Goal: Information Seeking & Learning: Learn about a topic

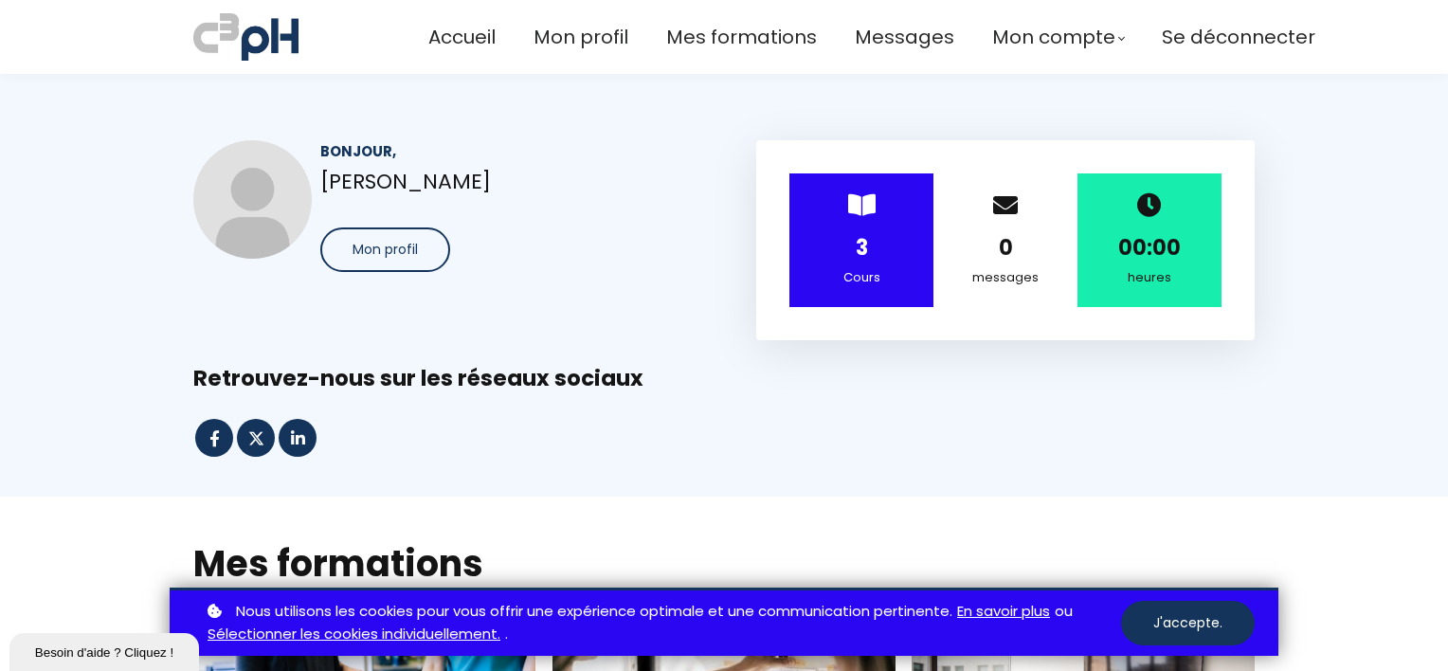
click at [856, 250] on strong "3" at bounding box center [862, 247] width 12 height 29
click at [693, 36] on span "Mes formations" at bounding box center [741, 37] width 151 height 31
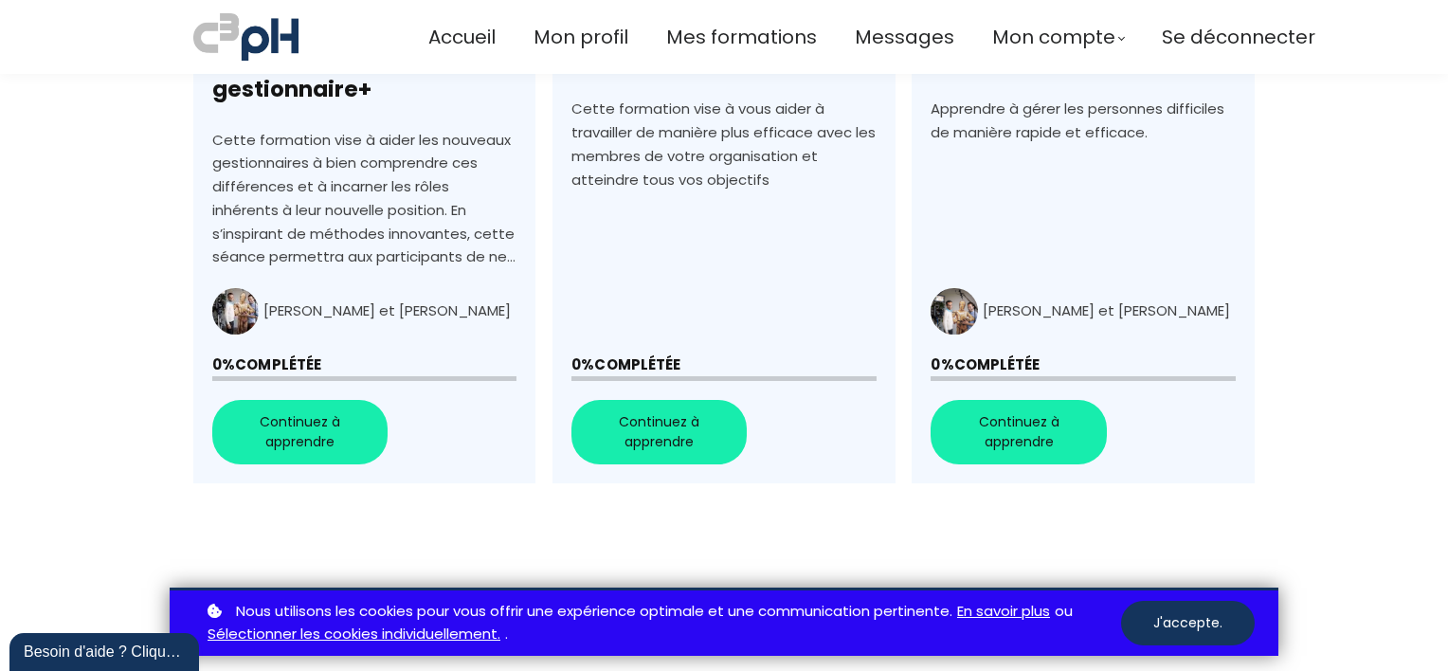
scroll to position [827, 0]
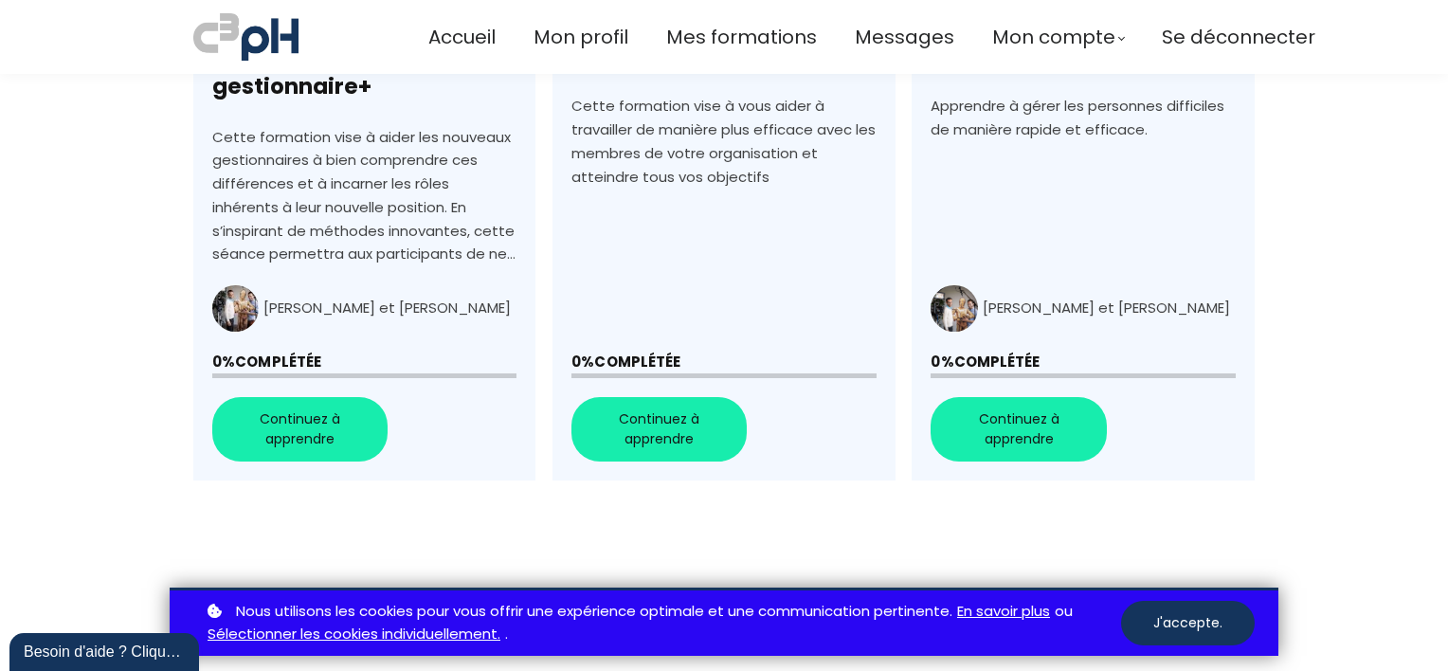
click at [322, 289] on link "+Faciliter la transition de spécialiste à gestionnaire+" at bounding box center [364, 139] width 342 height 681
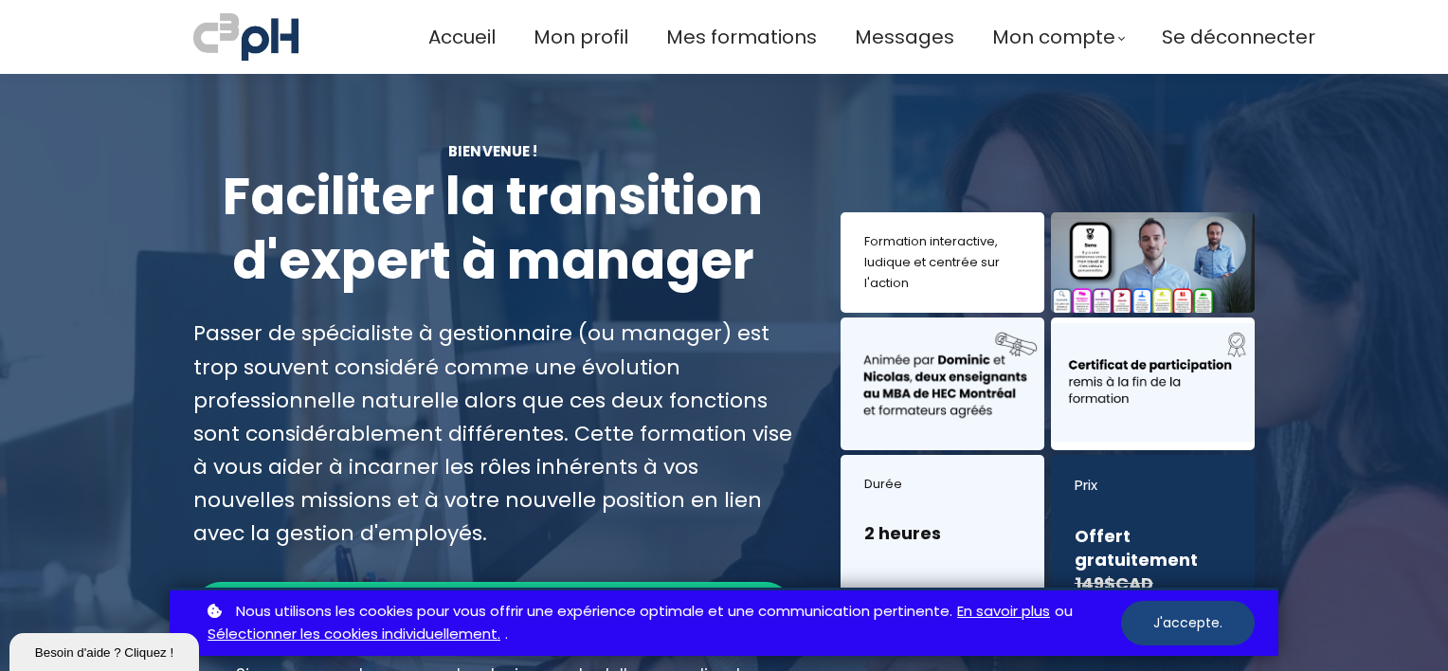
click at [1164, 619] on button "J'accepte." at bounding box center [1188, 623] width 134 height 45
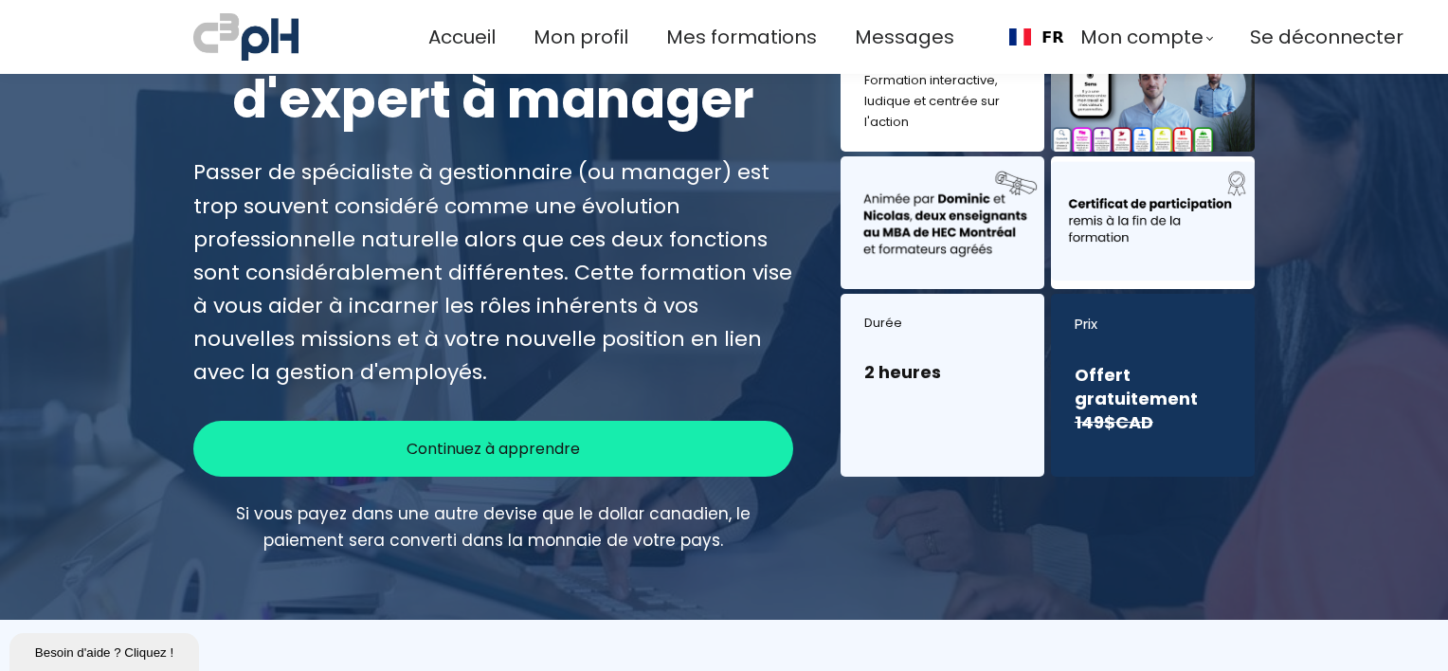
scroll to position [190, 0]
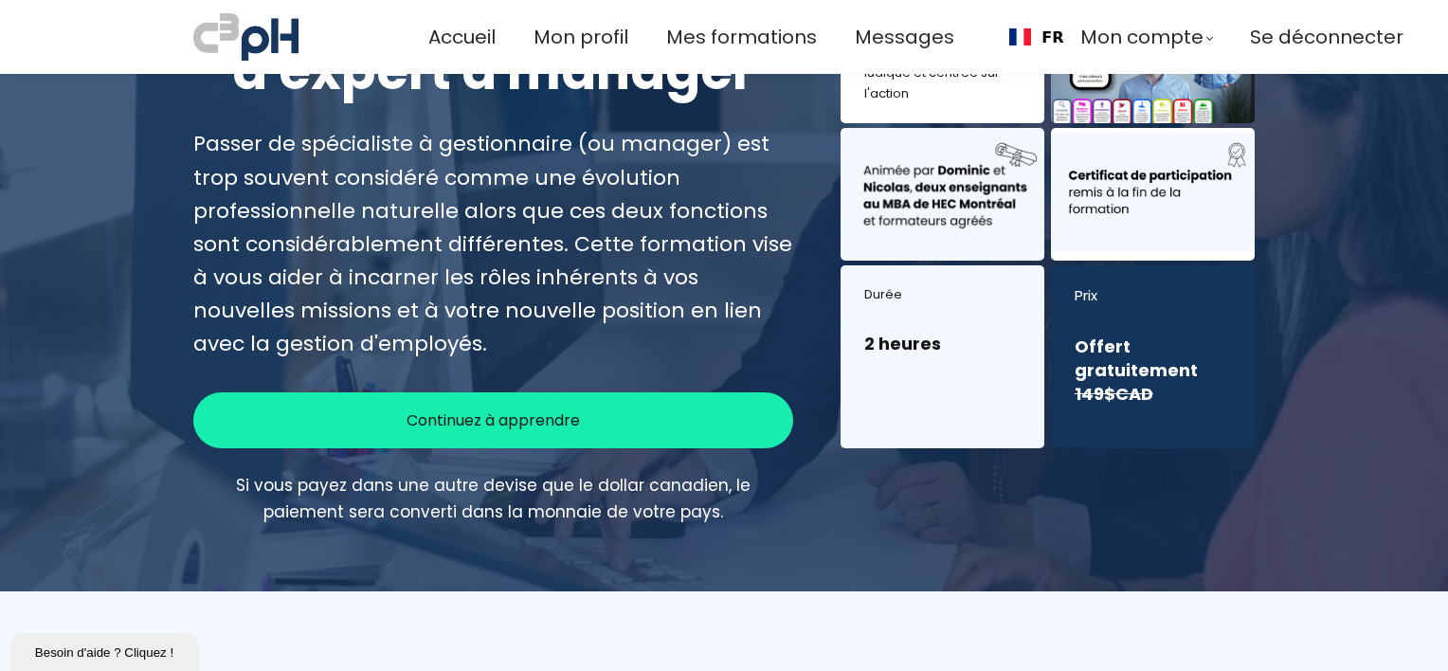
click at [562, 430] on div "Continuez à apprendre" at bounding box center [493, 420] width 600 height 56
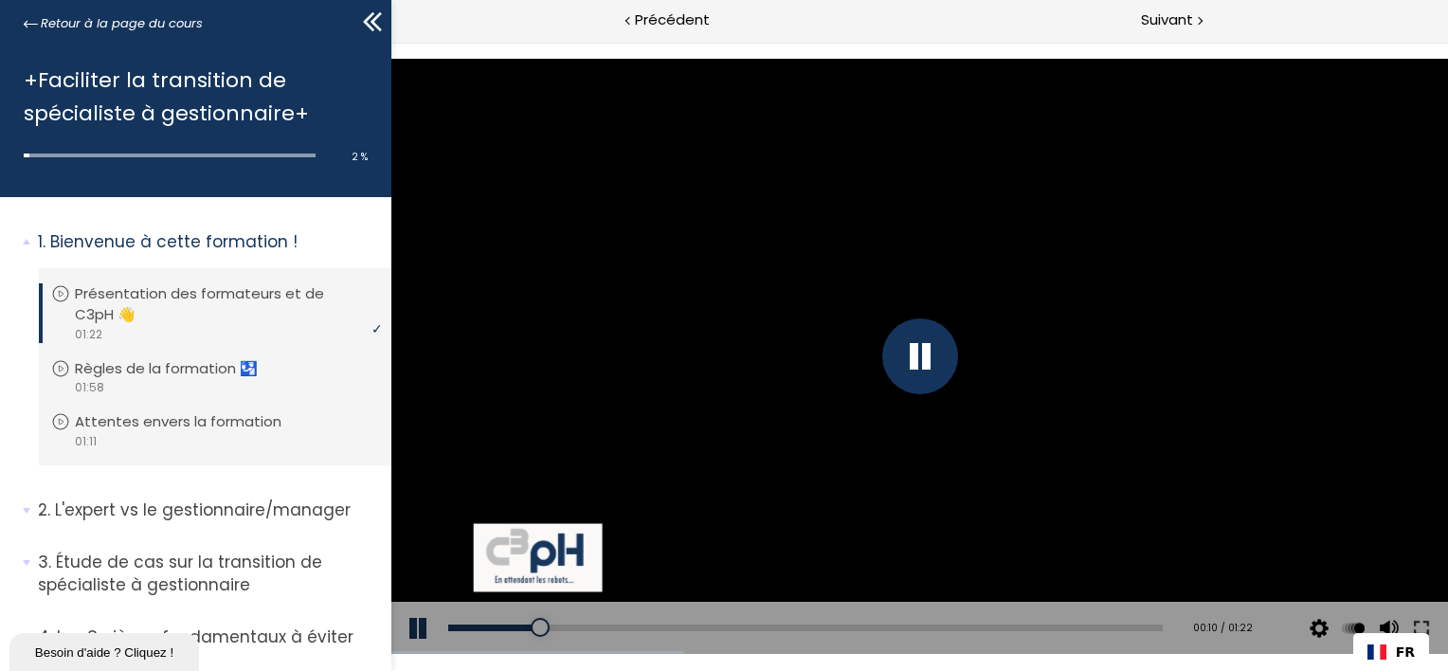
click at [907, 353] on div at bounding box center [919, 356] width 76 height 76
click at [407, 627] on button at bounding box center [418, 628] width 57 height 53
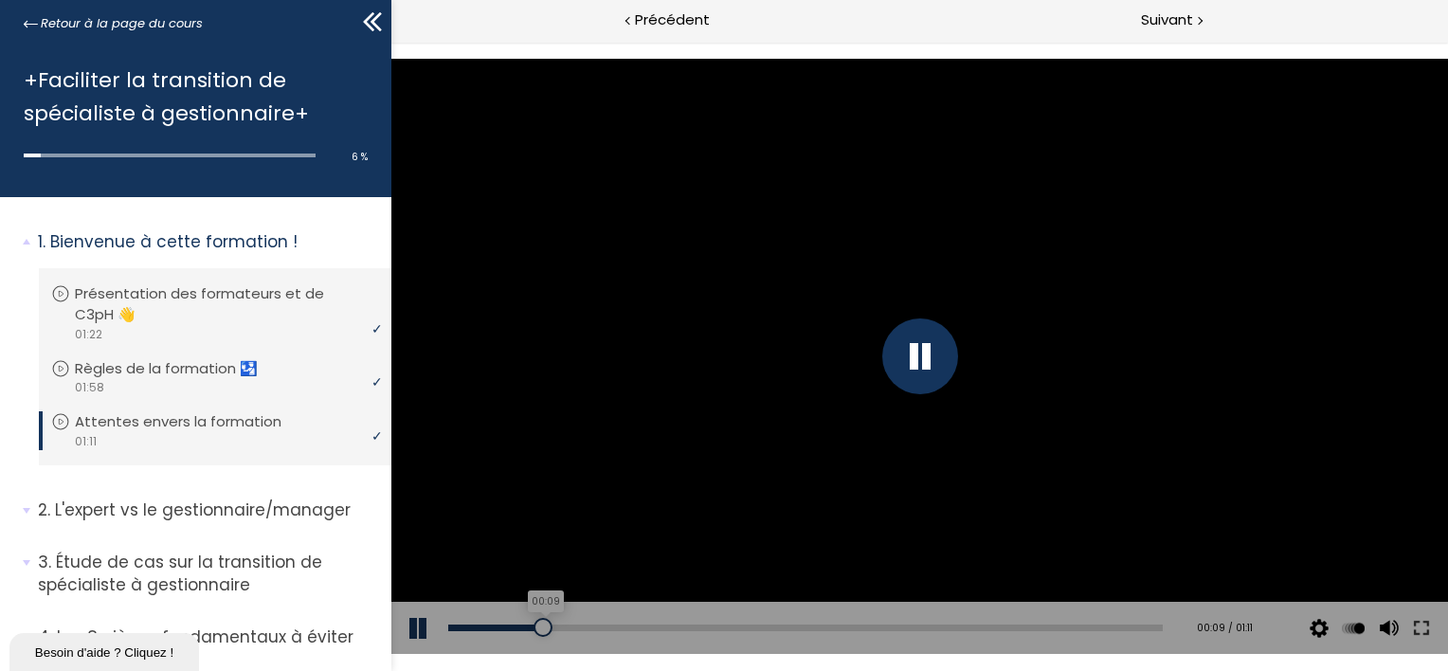
drag, startPoint x: 661, startPoint y: 627, endPoint x: 540, endPoint y: 632, distance: 120.5
click at [540, 632] on div at bounding box center [542, 627] width 19 height 19
drag, startPoint x: 540, startPoint y: 626, endPoint x: 518, endPoint y: 633, distance: 24.0
click at [518, 633] on div at bounding box center [521, 627] width 19 height 19
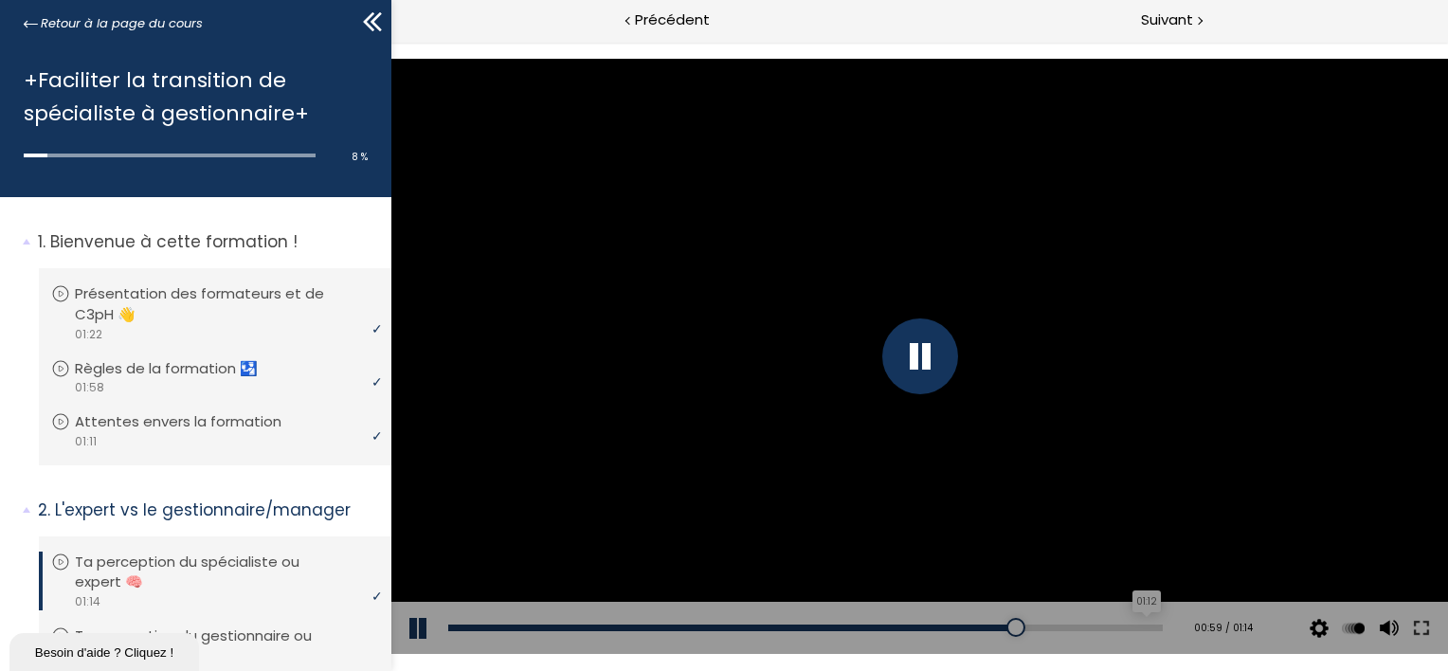
click at [1132, 630] on div "01:12" at bounding box center [804, 628] width 715 height 7
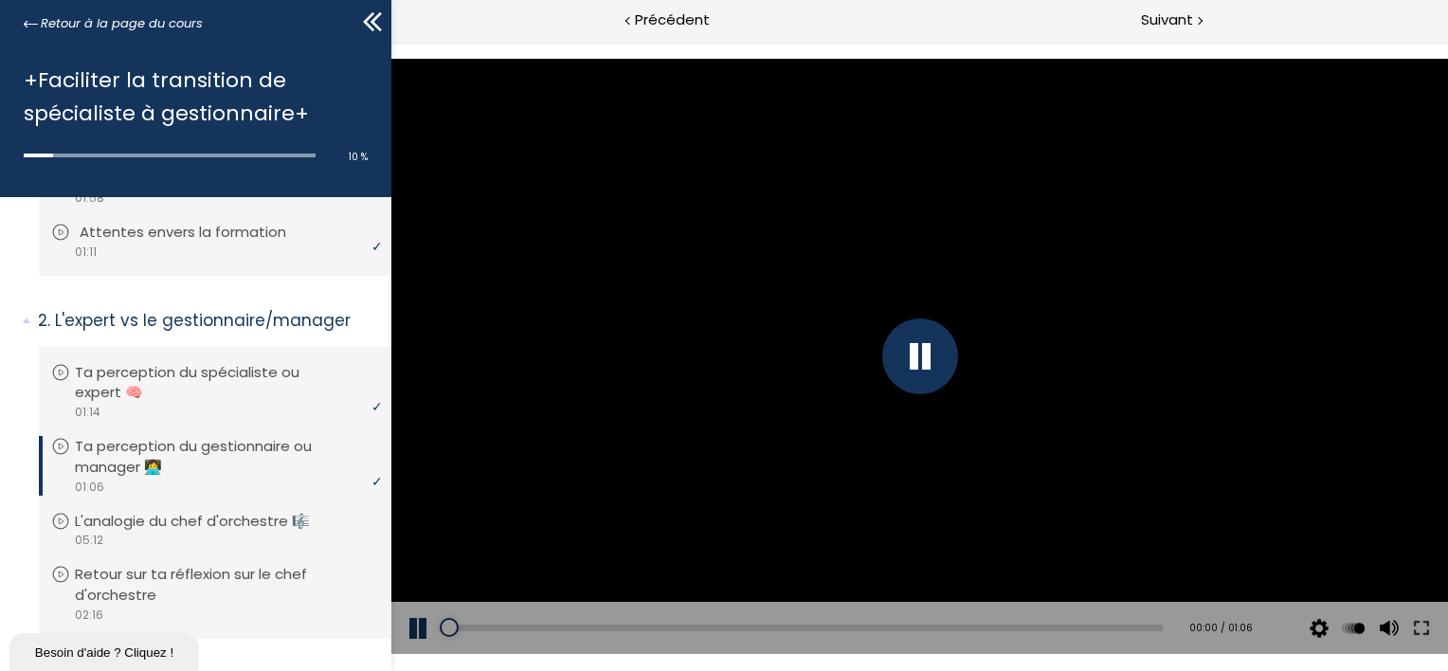
scroll to position [284, 0]
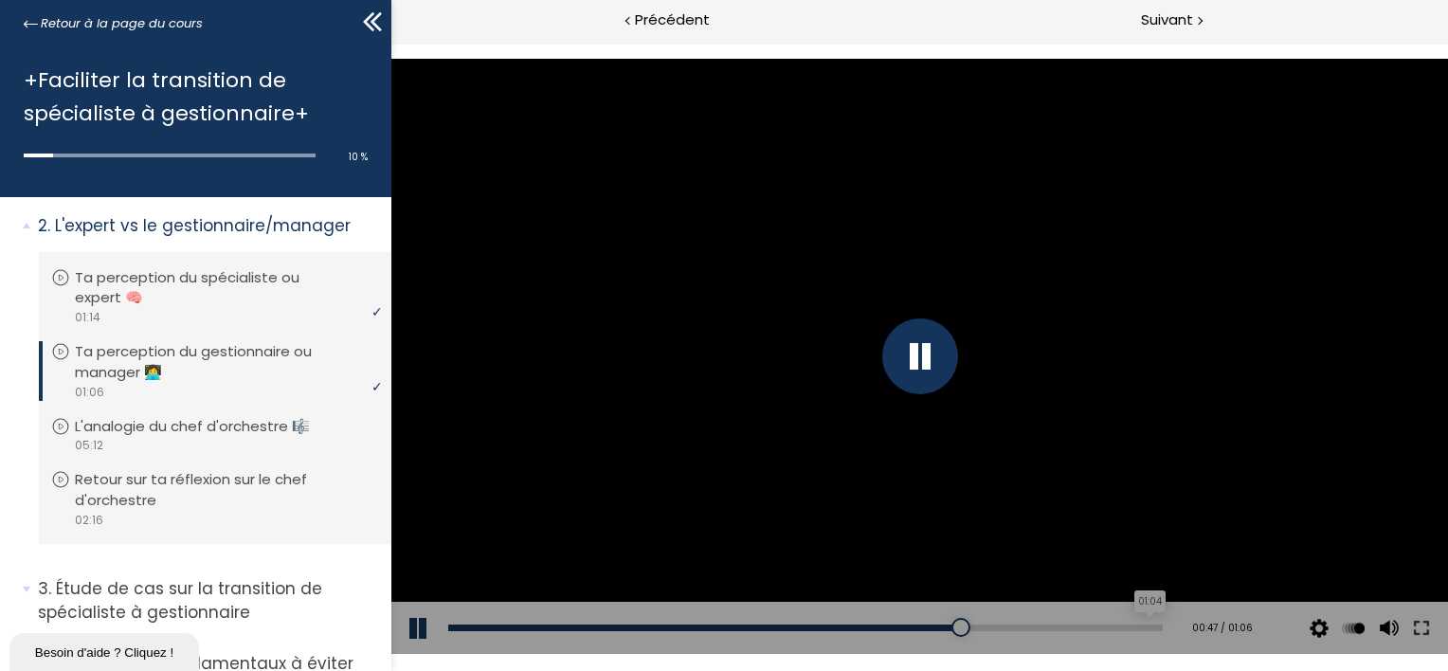
click at [1135, 629] on div "01:04" at bounding box center [804, 628] width 715 height 7
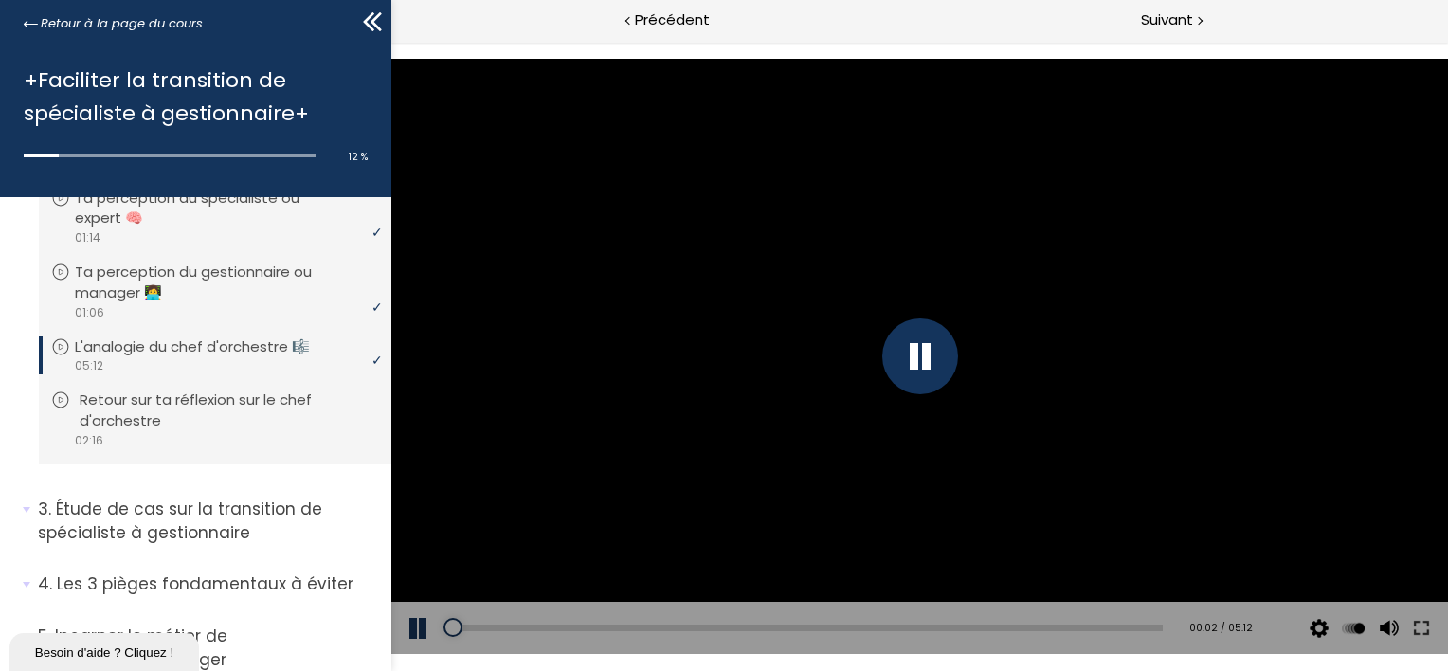
scroll to position [474, 0]
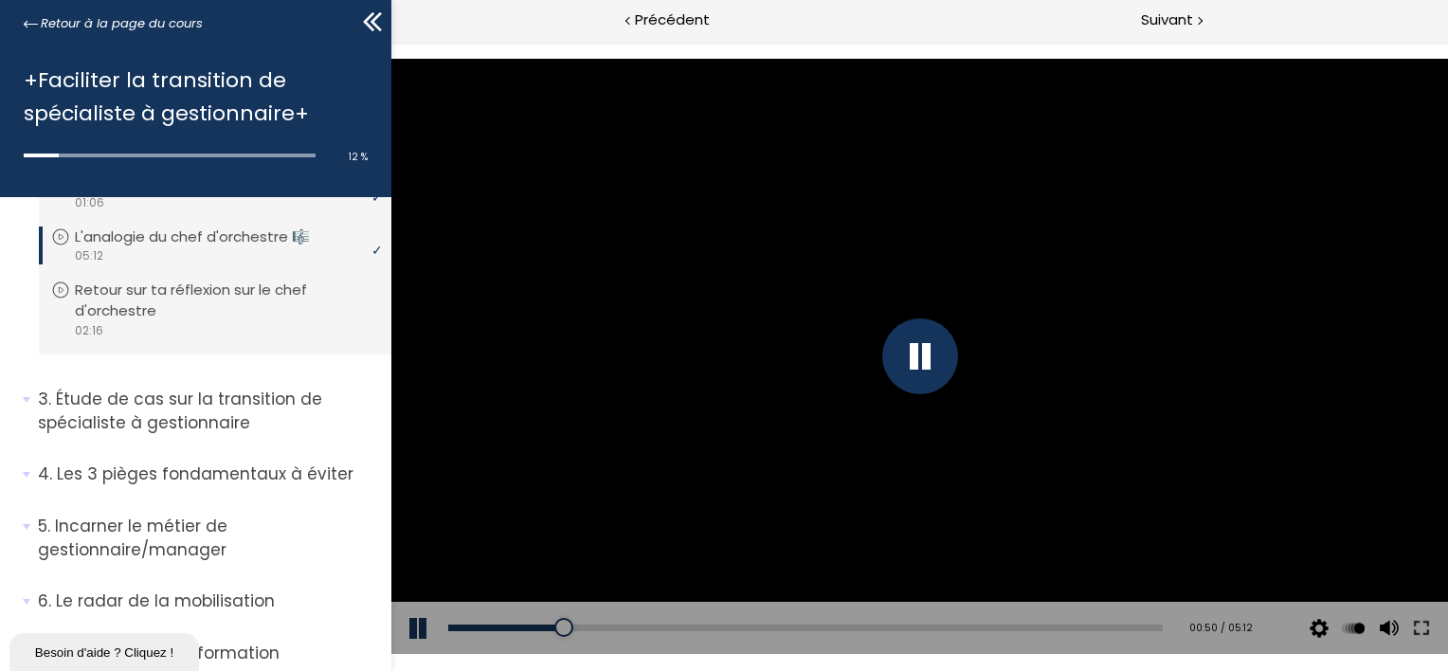
click at [517, 623] on div "Add chapter 00:00" at bounding box center [804, 628] width 715 height 53
drag, startPoint x: 564, startPoint y: 629, endPoint x: 539, endPoint y: 629, distance: 24.6
click at [539, 629] on div at bounding box center [542, 627] width 19 height 19
drag, startPoint x: 539, startPoint y: 625, endPoint x: 523, endPoint y: 626, distance: 16.1
click at [523, 626] on div at bounding box center [525, 627] width 19 height 19
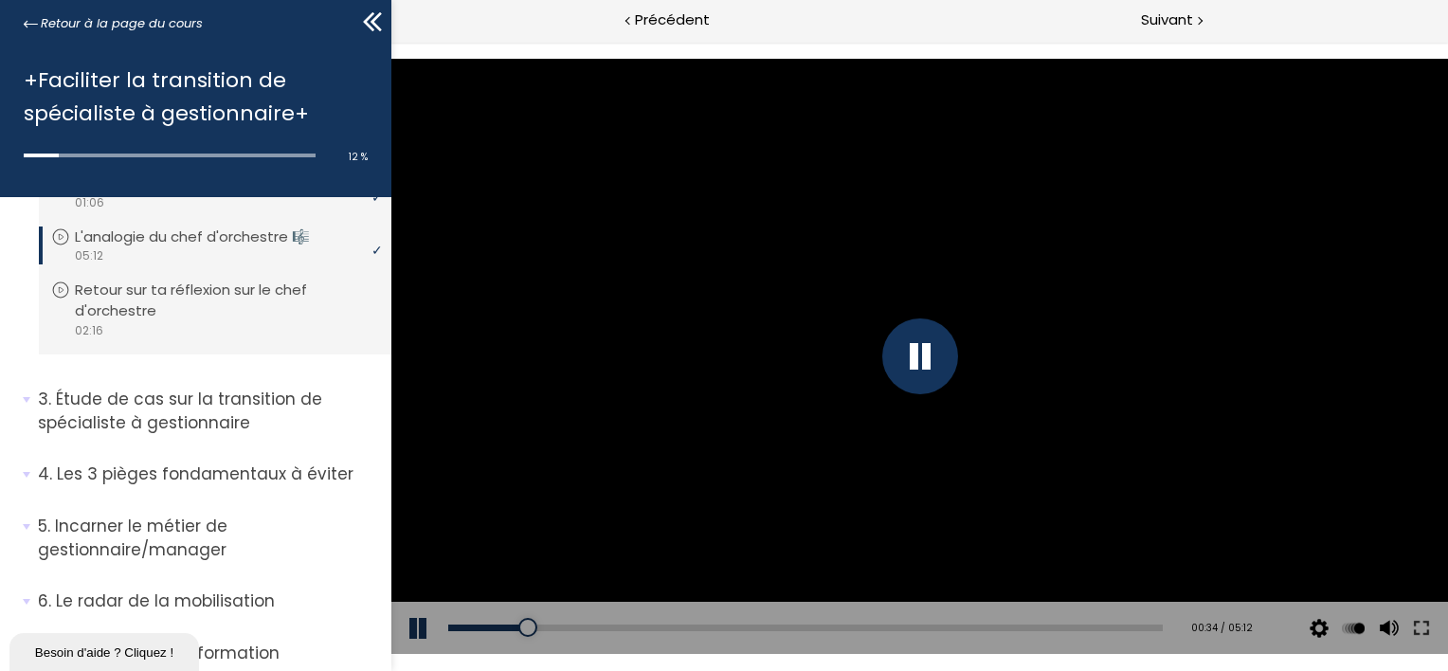
click at [715, 498] on div at bounding box center [918, 356] width 1057 height 594
click at [1001, 361] on div at bounding box center [918, 356] width 1057 height 594
click at [667, 482] on div at bounding box center [918, 356] width 1057 height 594
click at [756, 418] on div at bounding box center [918, 356] width 1057 height 594
click at [759, 482] on div at bounding box center [918, 356] width 1057 height 594
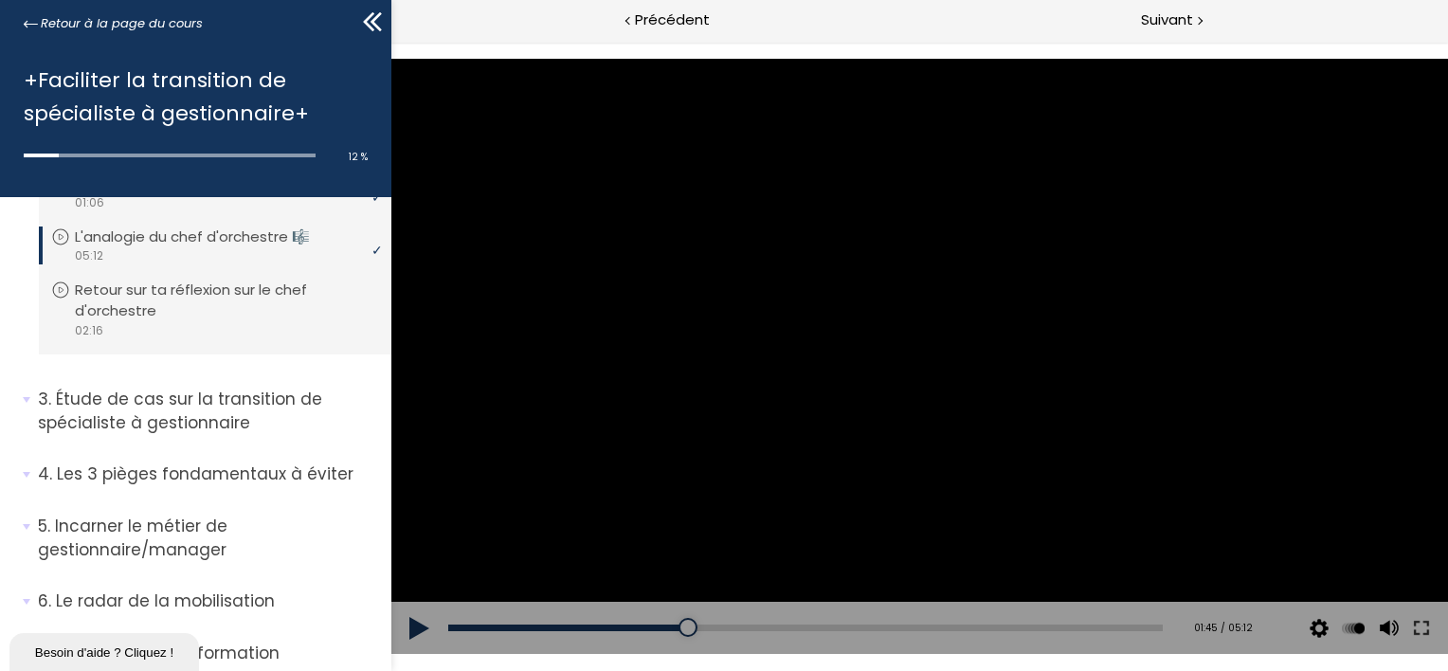
click at [848, 404] on div at bounding box center [918, 356] width 1057 height 594
click at [1123, 622] on div "Add chapter 05:01" at bounding box center [804, 628] width 715 height 53
click at [1122, 631] on div "Add chapter 05:01" at bounding box center [804, 628] width 715 height 53
click at [1124, 627] on div "05:03" at bounding box center [804, 628] width 715 height 7
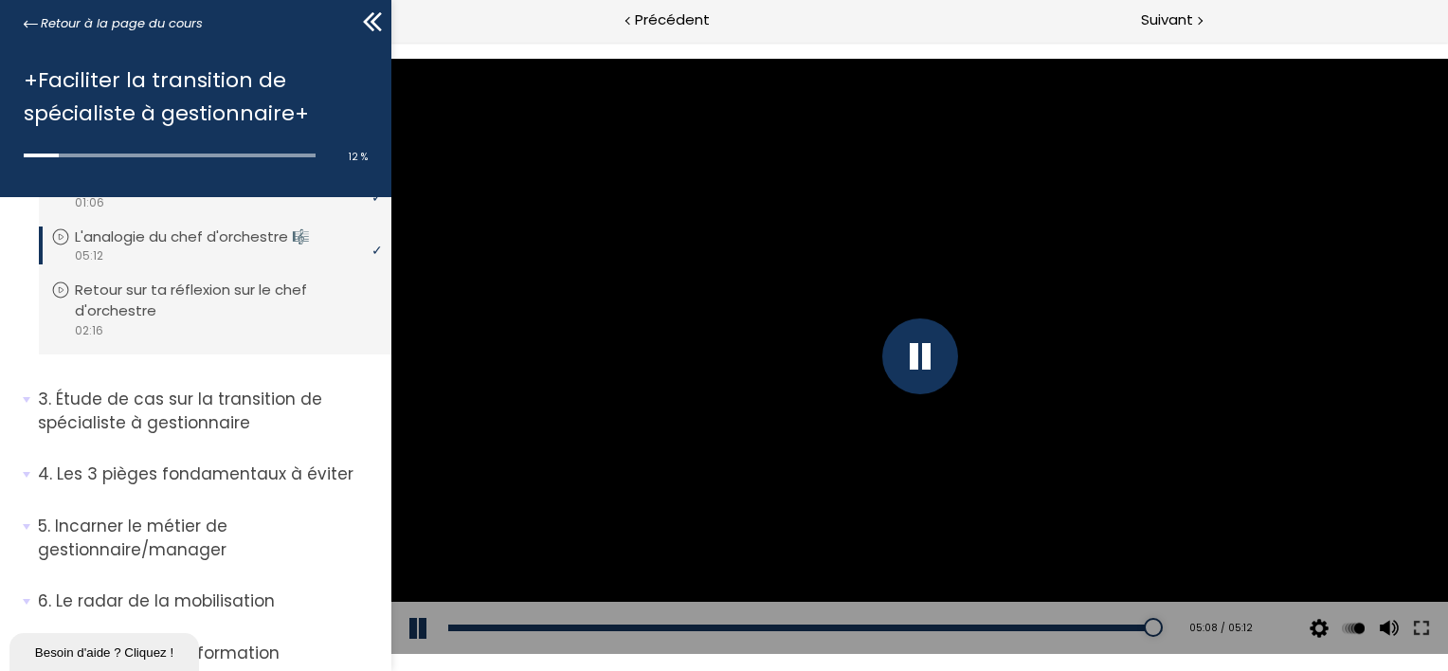
click at [921, 356] on div at bounding box center [919, 356] width 76 height 76
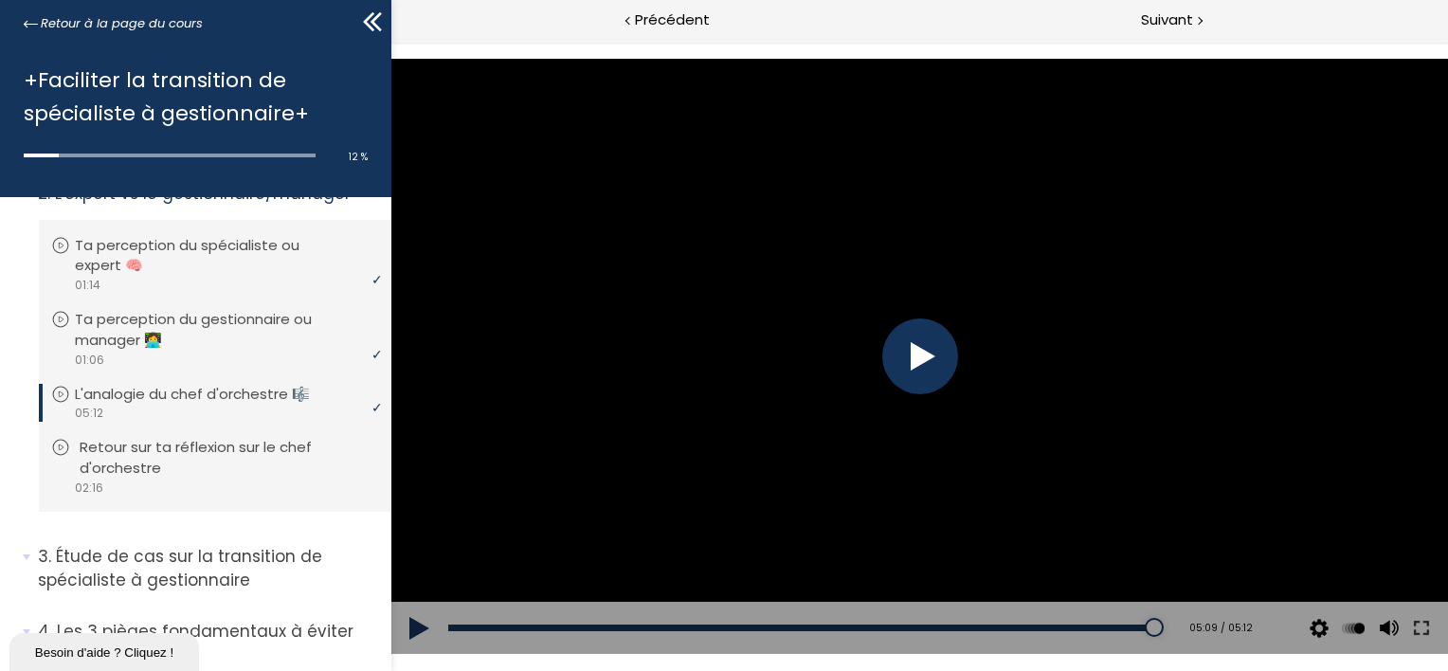
scroll to position [284, 0]
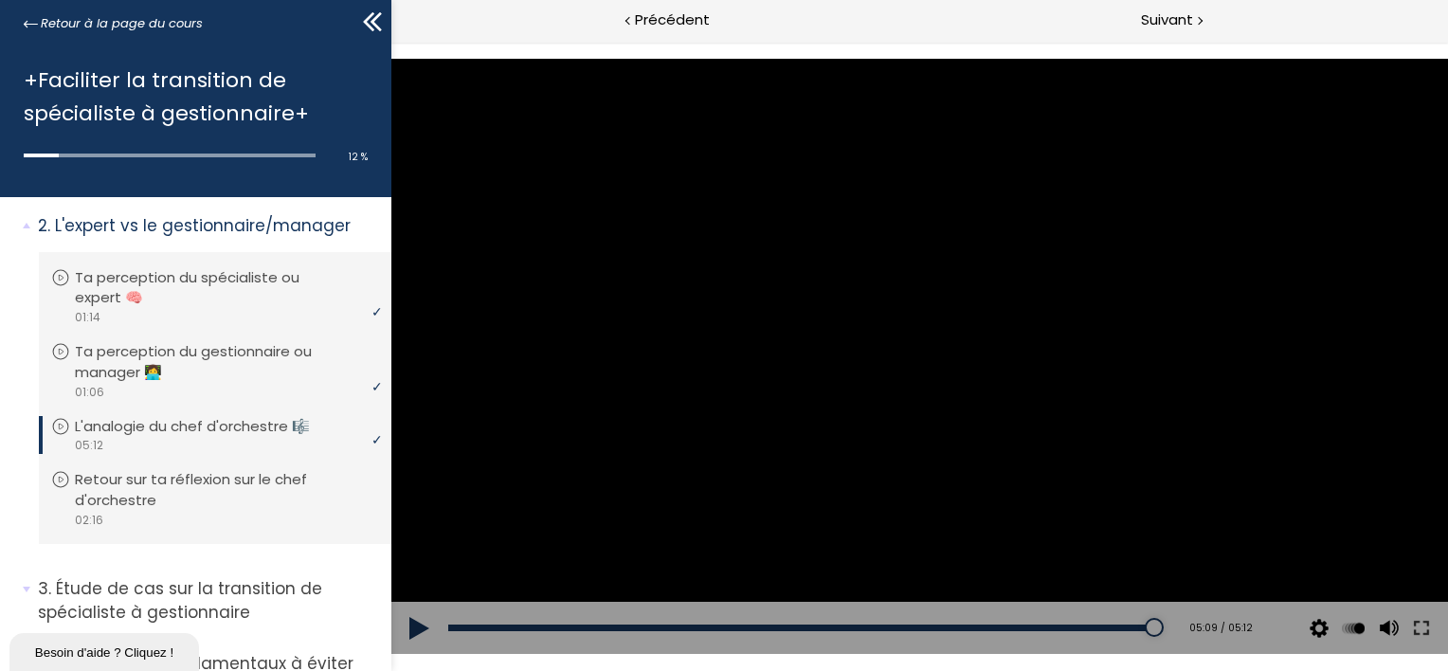
click at [411, 629] on button at bounding box center [418, 628] width 57 height 53
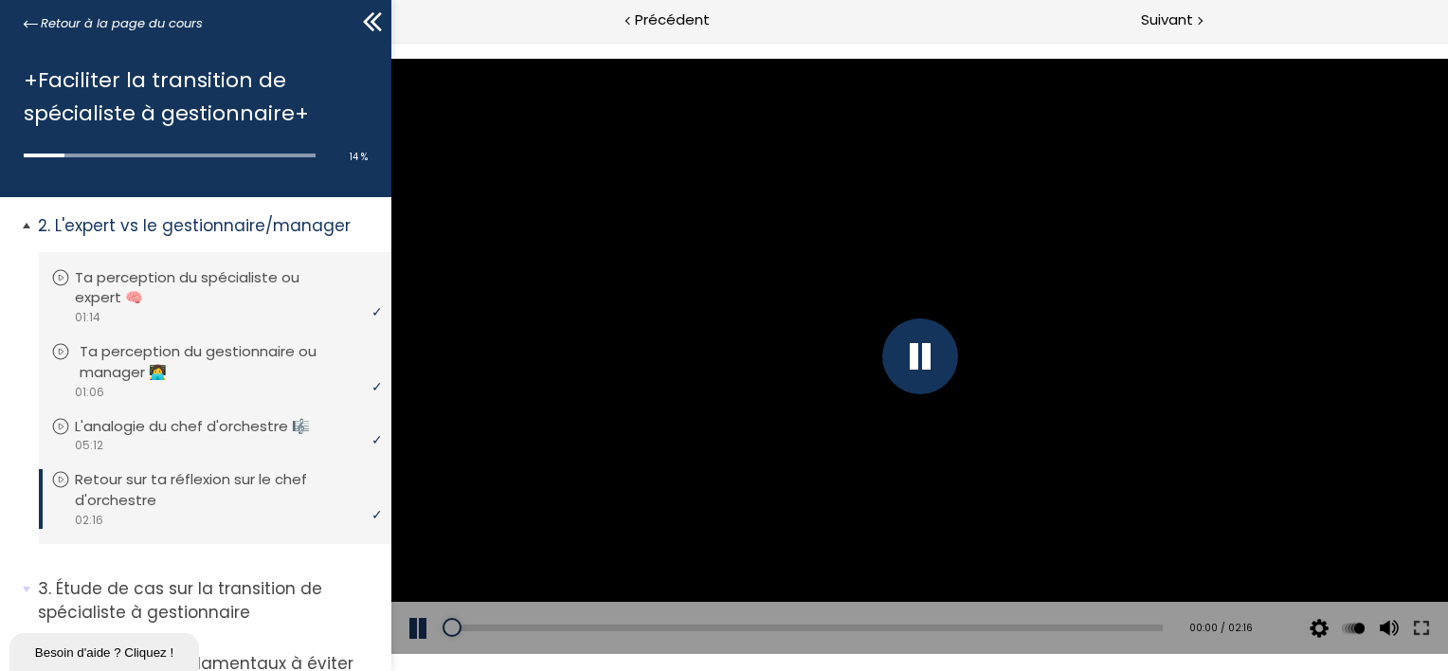
click at [226, 364] on p "Ta perception du gestionnaire ou manager 👩‍💻" at bounding box center [230, 362] width 300 height 42
click at [171, 432] on p "L'analogie du chef d'orchestre 🎼" at bounding box center [211, 426] width 263 height 21
click at [791, 625] on div "02:34" at bounding box center [804, 628] width 715 height 7
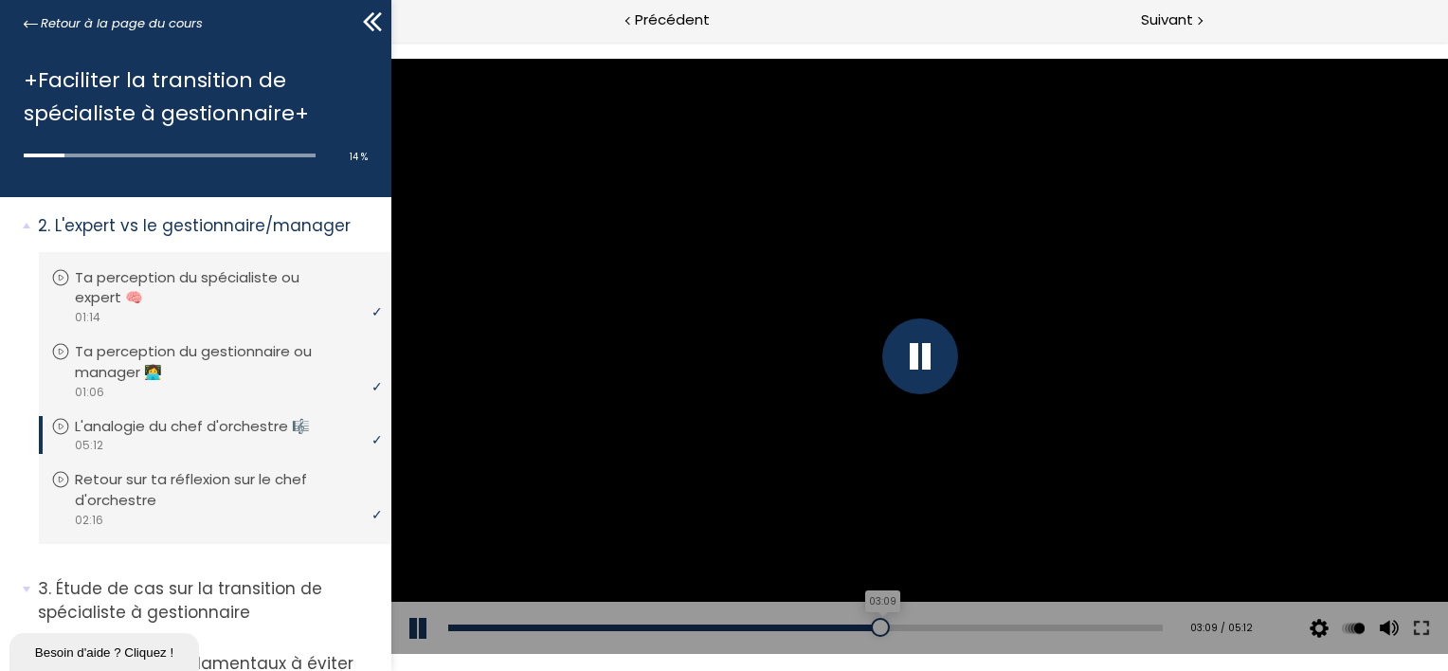
click at [871, 625] on div "03:09" at bounding box center [804, 628] width 715 height 7
click at [907, 626] on div "03:25" at bounding box center [804, 628] width 715 height 7
click at [752, 445] on div at bounding box center [918, 356] width 1057 height 594
click at [906, 413] on div at bounding box center [918, 356] width 1057 height 594
click at [1231, 307] on div at bounding box center [918, 356] width 1057 height 594
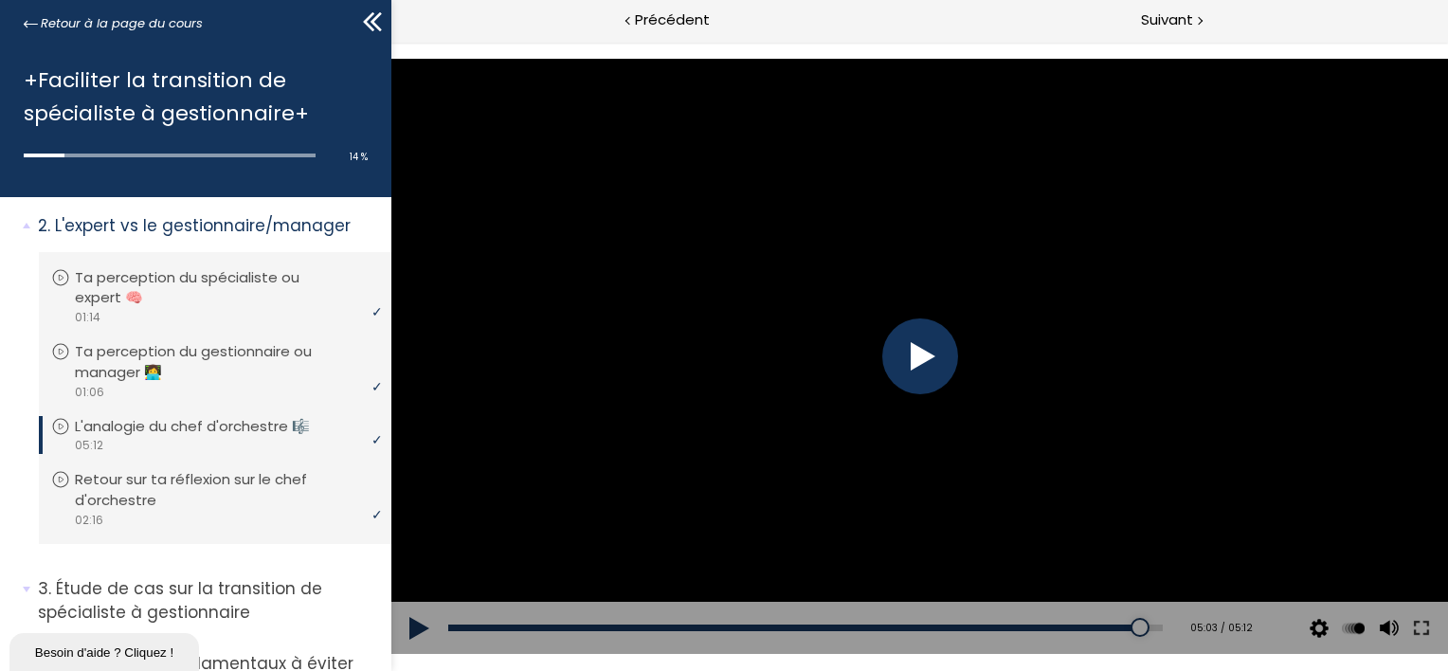
click at [1118, 349] on div at bounding box center [918, 356] width 1057 height 594
click at [480, 623] on div "Add chapter 00:06" at bounding box center [804, 628] width 715 height 53
click at [463, 630] on div "00:02" at bounding box center [804, 628] width 715 height 7
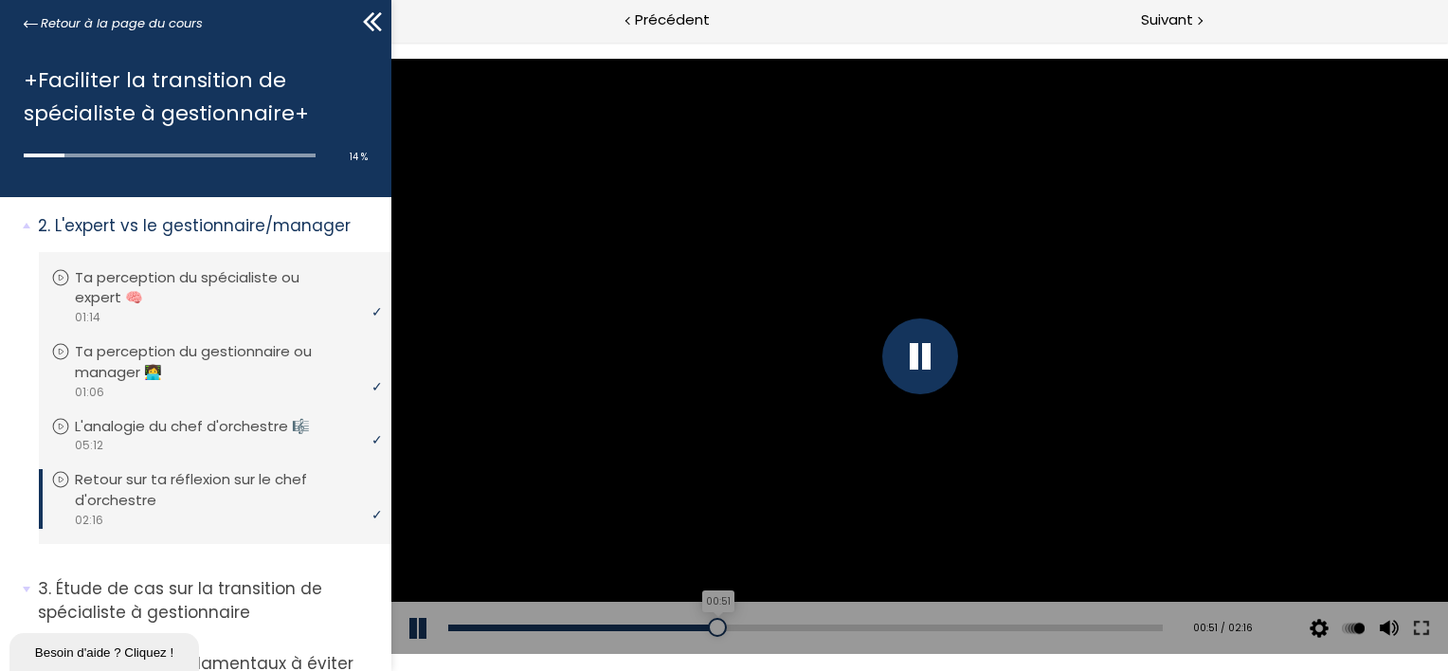
click at [711, 626] on div "00:51" at bounding box center [804, 628] width 715 height 7
click at [800, 625] on div "01:08" at bounding box center [804, 628] width 715 height 7
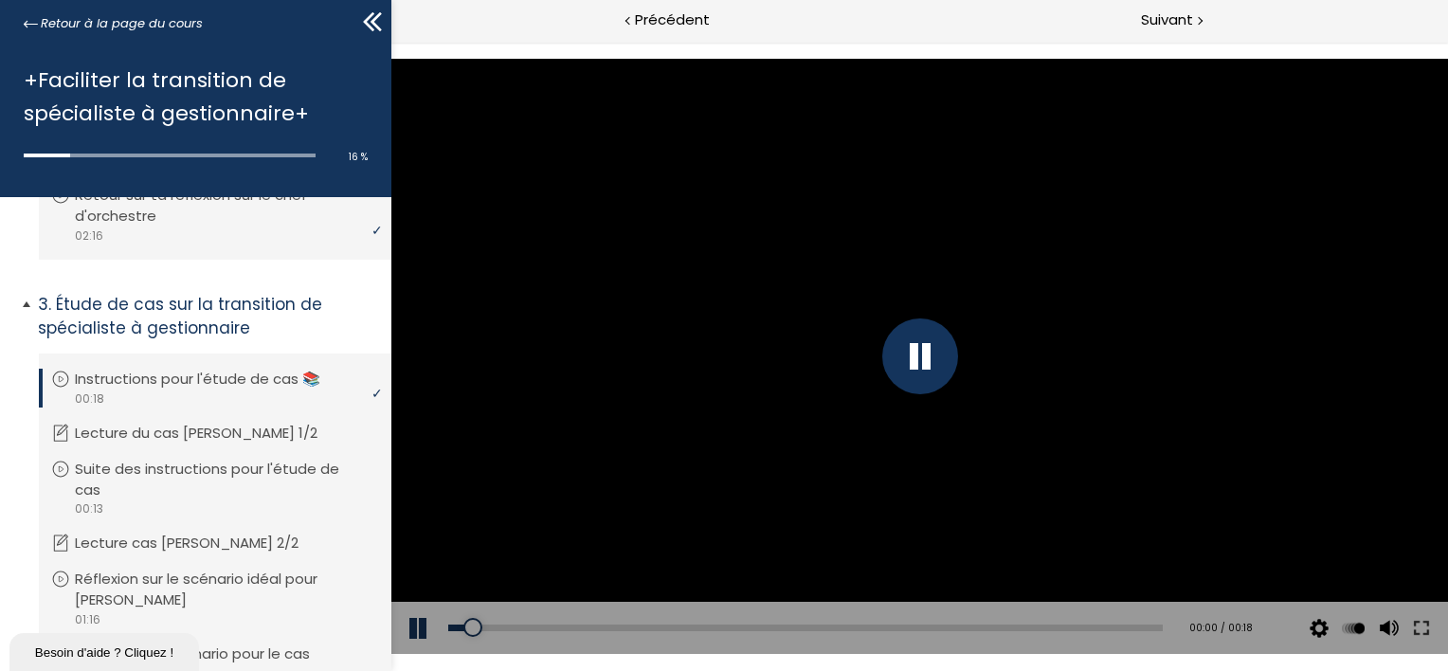
scroll to position [663, 0]
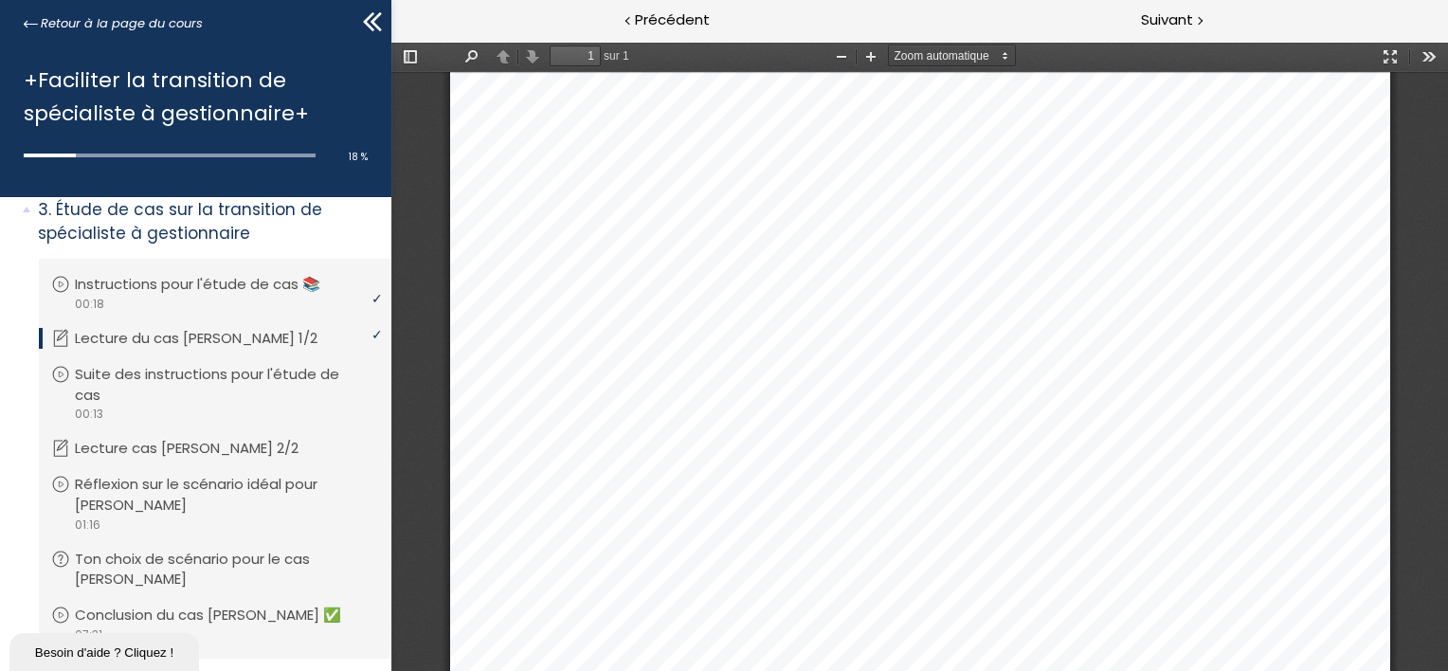
scroll to position [748, 0]
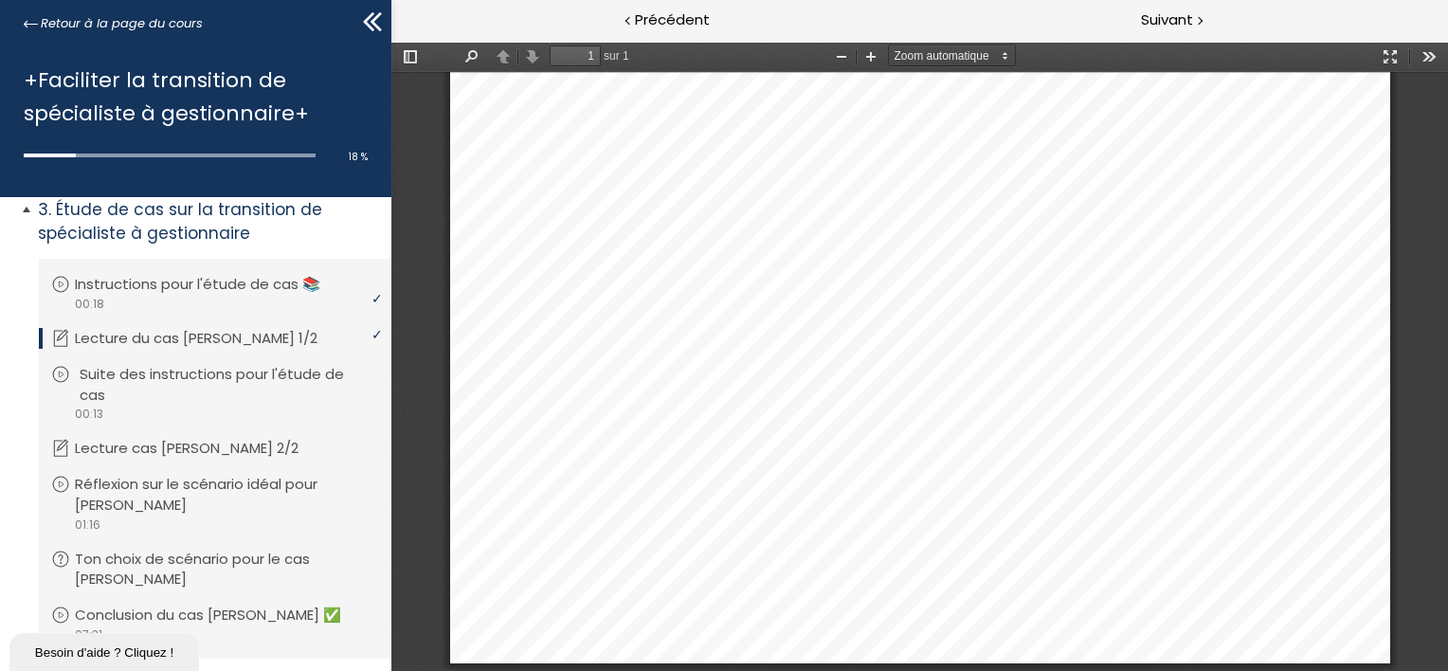
click at [191, 375] on p "Suite des instructions pour l'étude de cas" at bounding box center [230, 385] width 300 height 42
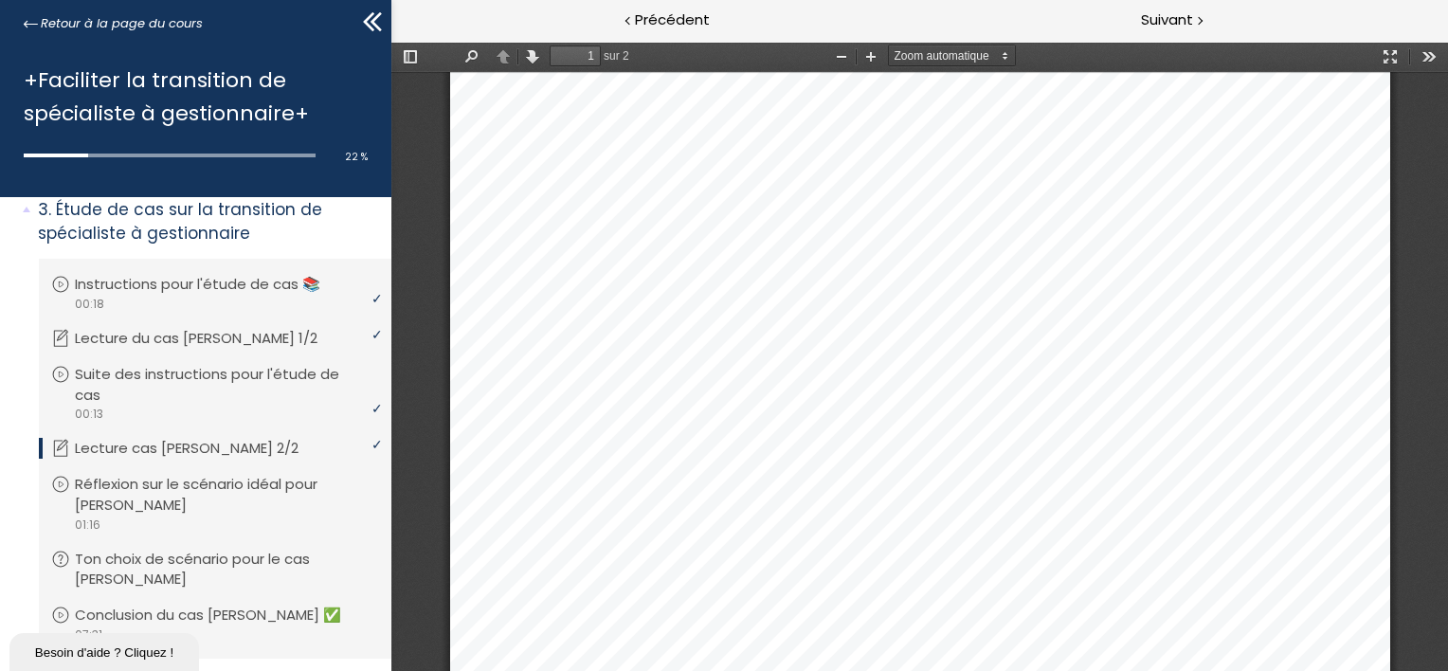
scroll to position [737, 0]
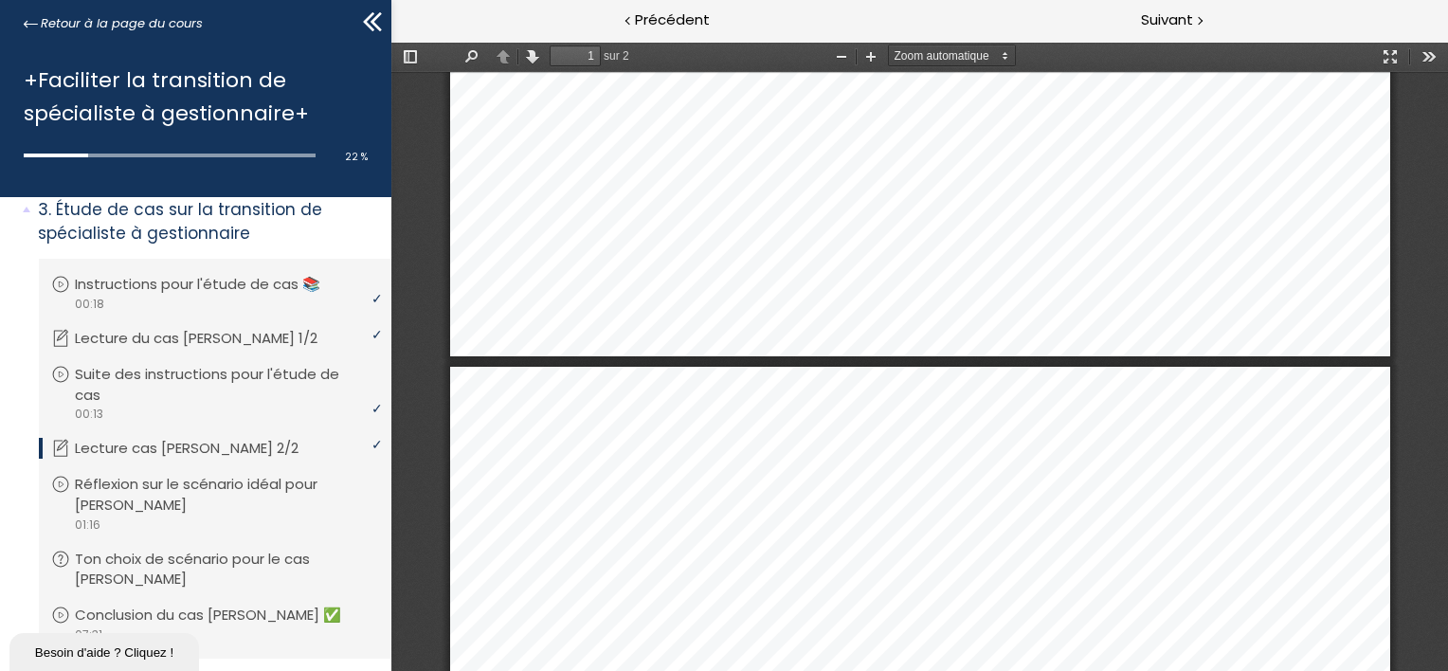
type input "2"
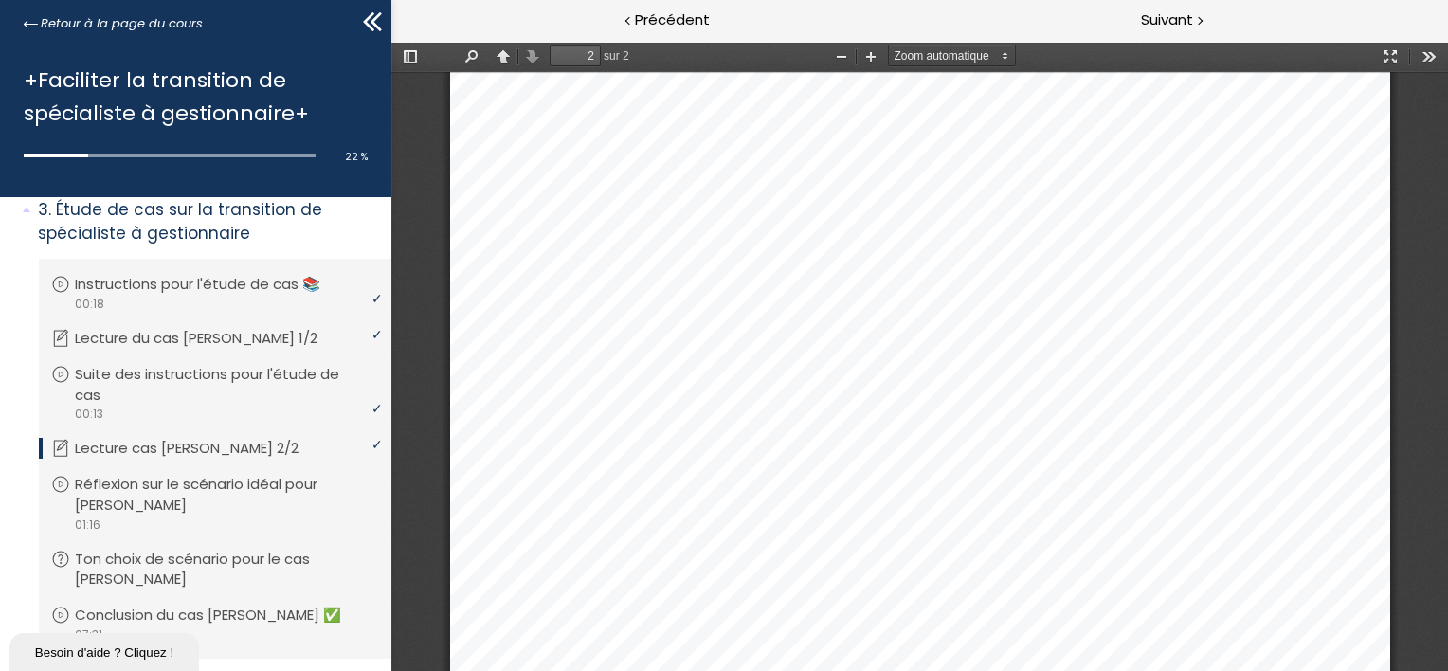
scroll to position [2088, 0]
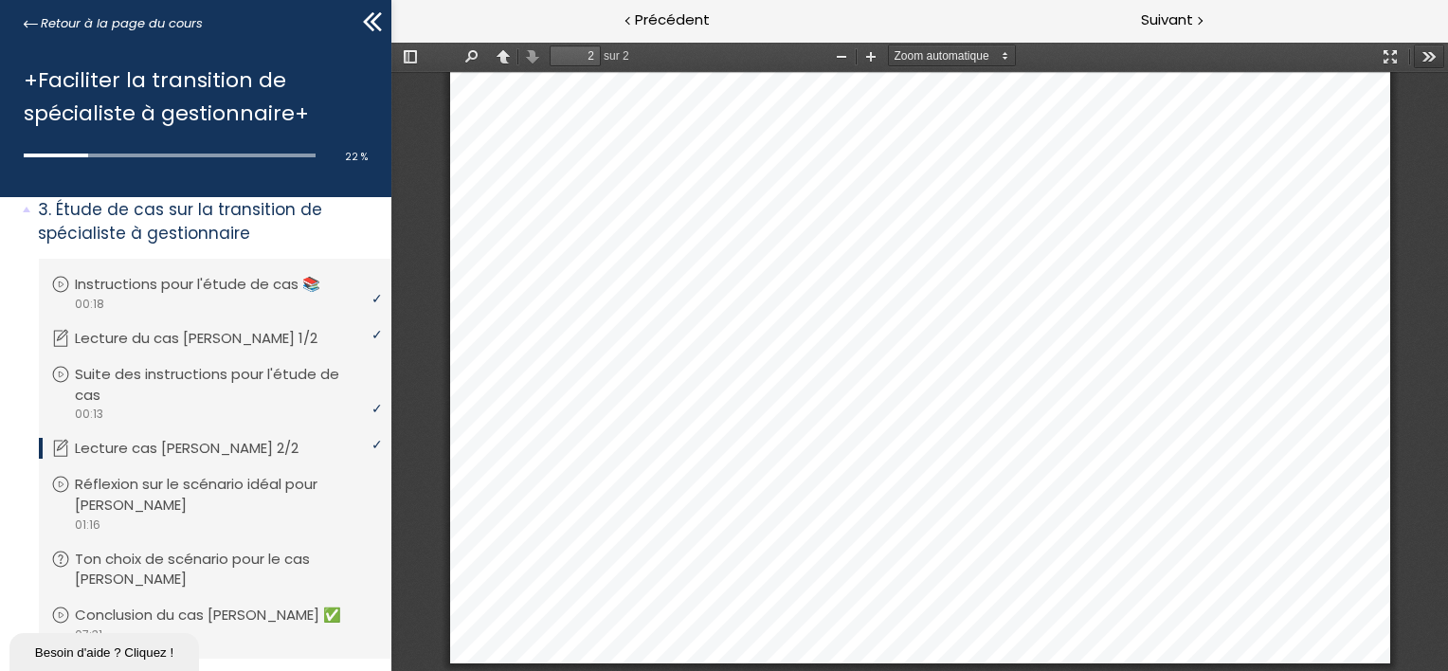
click at [1430, 53] on button "Outils" at bounding box center [1428, 57] width 30 height 24
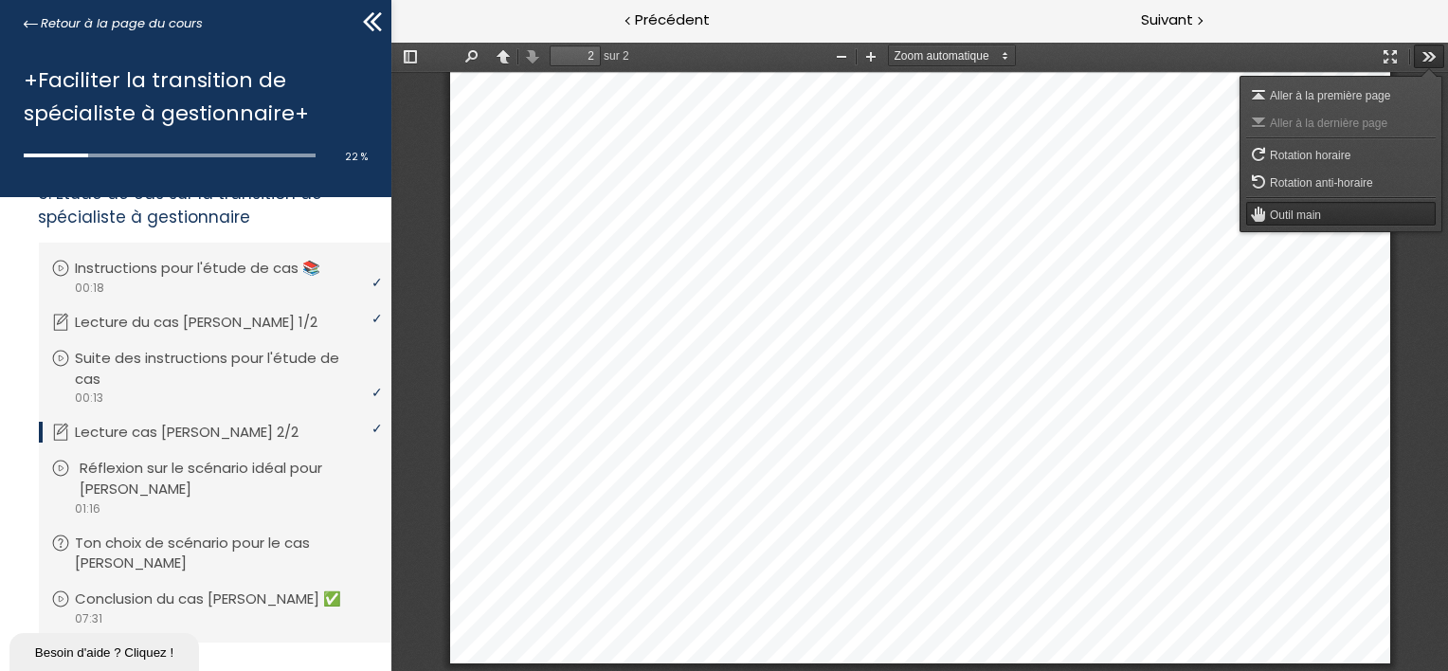
scroll to position [774, 0]
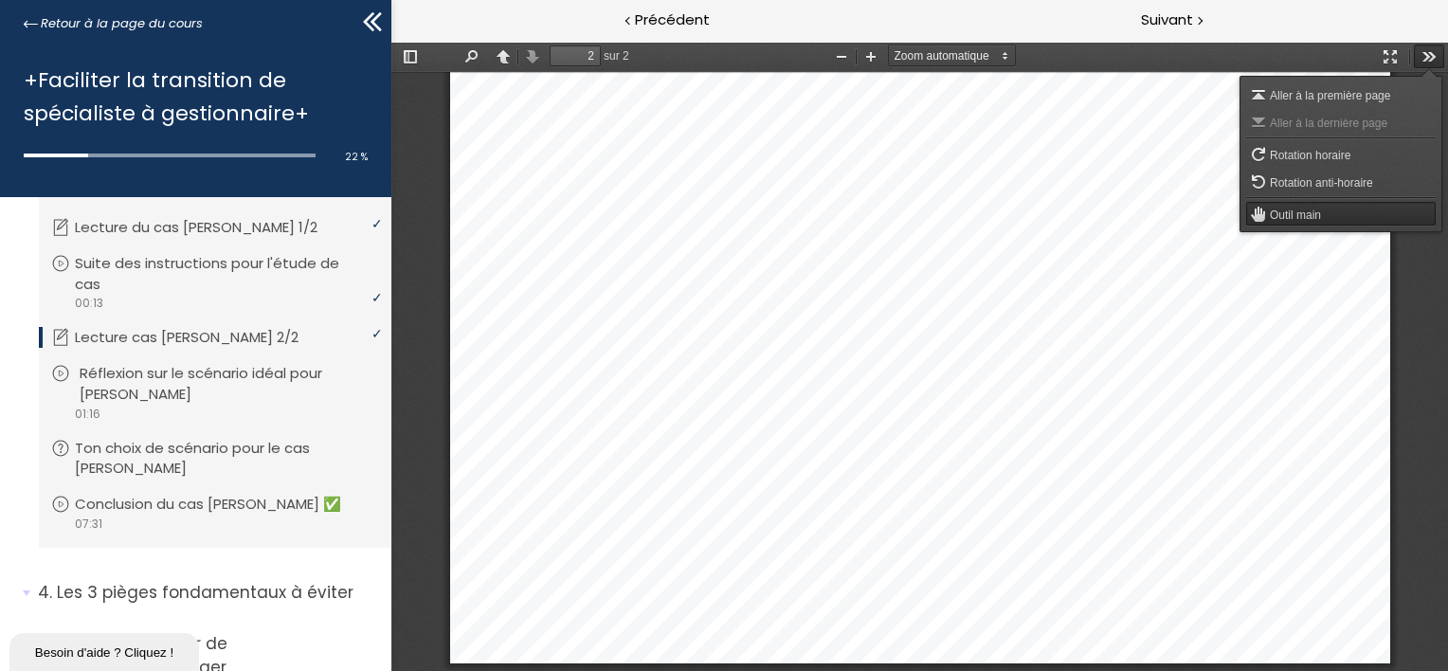
click at [137, 375] on p "Réflexion sur le scénario idéal pour [PERSON_NAME]" at bounding box center [230, 384] width 300 height 42
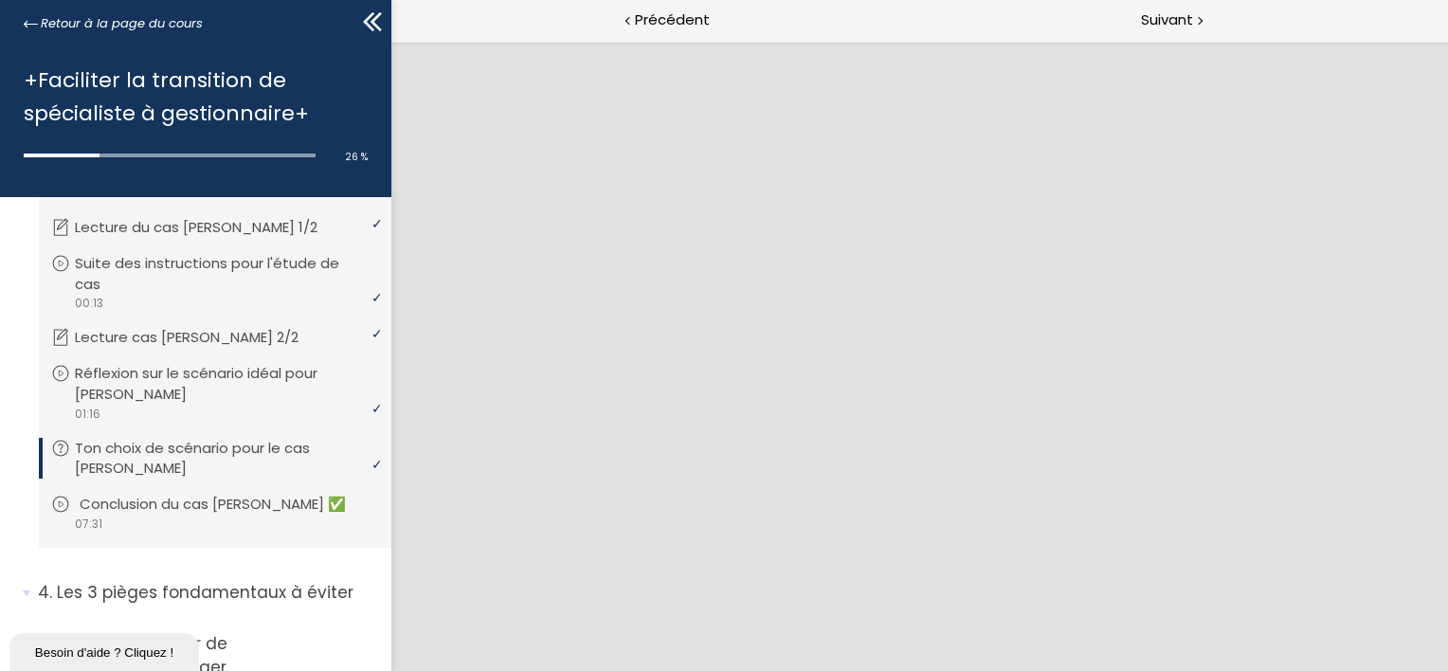
click at [155, 509] on p "Conclusion du cas [PERSON_NAME] ✅" at bounding box center [227, 504] width 295 height 21
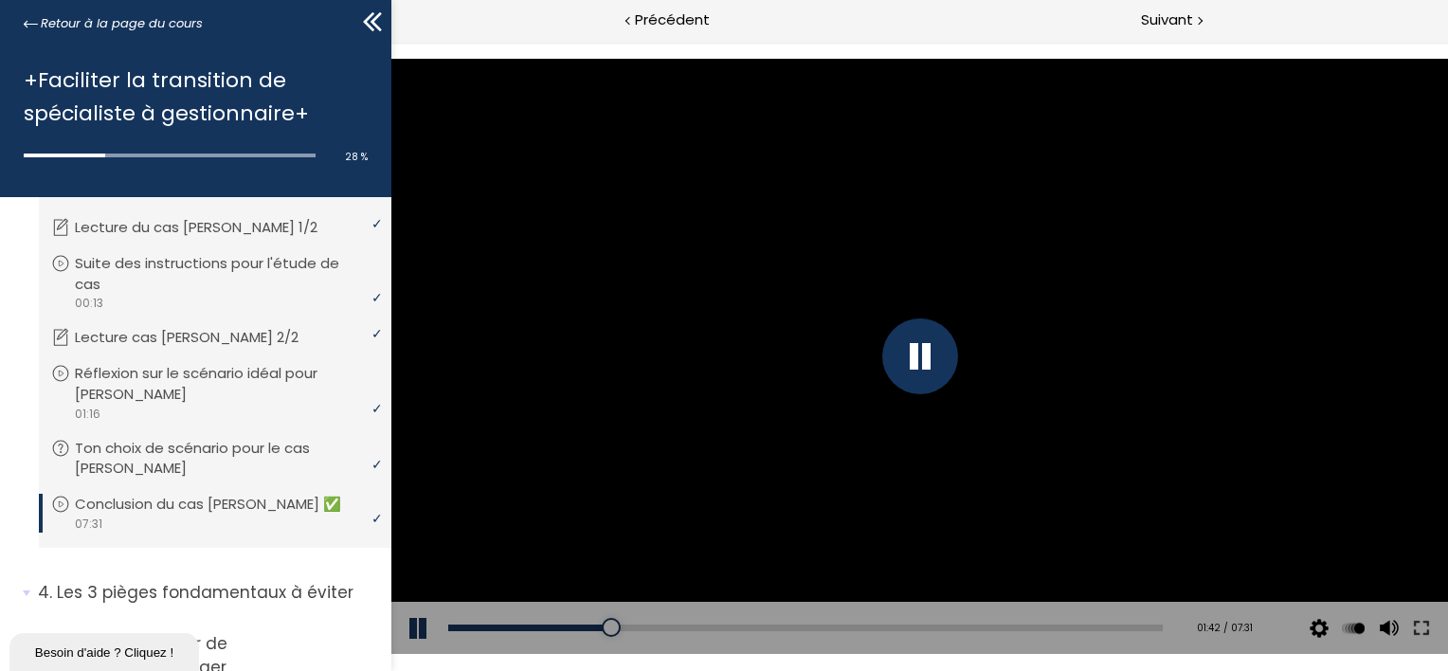
click at [559, 393] on div at bounding box center [918, 356] width 1057 height 594
click at [559, 392] on div at bounding box center [918, 356] width 1057 height 594
click at [536, 393] on div at bounding box center [918, 356] width 1057 height 594
click at [600, 628] on div at bounding box center [602, 627] width 19 height 19
click at [594, 541] on div at bounding box center [918, 356] width 1057 height 594
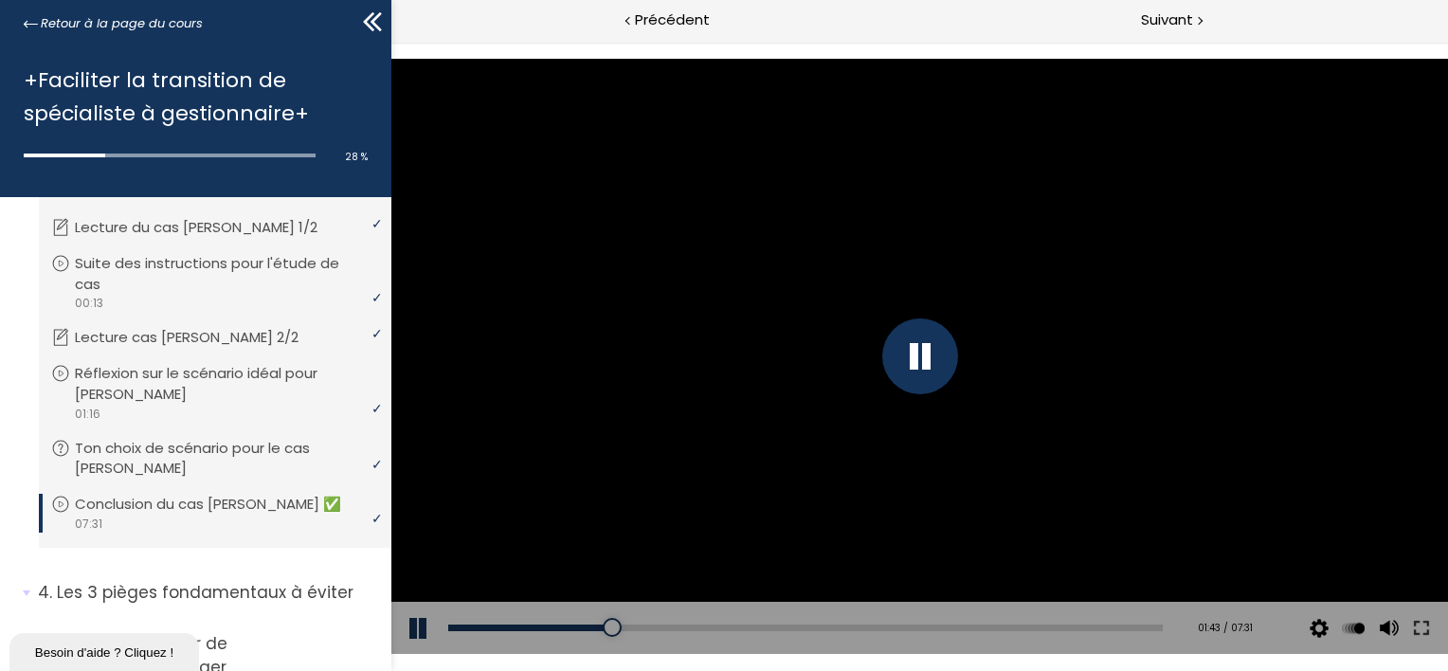
click at [579, 544] on div at bounding box center [918, 356] width 1057 height 594
click at [475, 390] on div at bounding box center [918, 356] width 1057 height 594
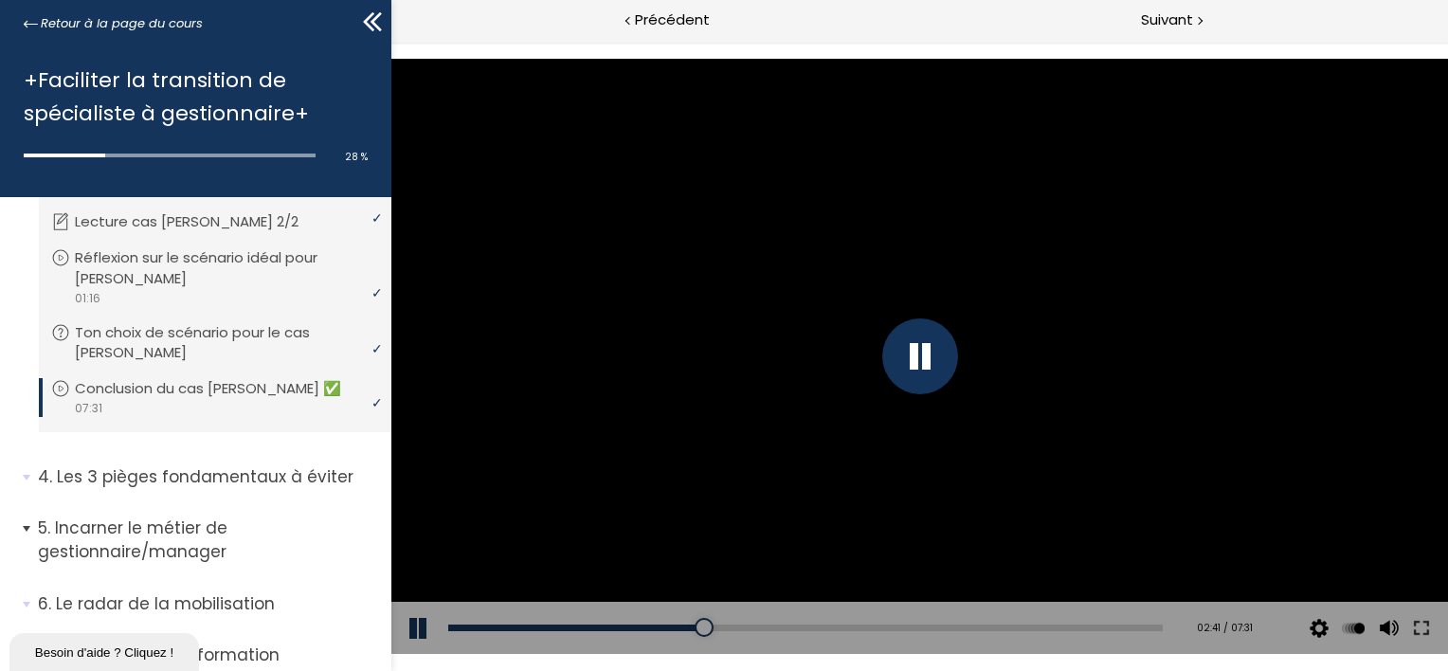
scroll to position [964, 0]
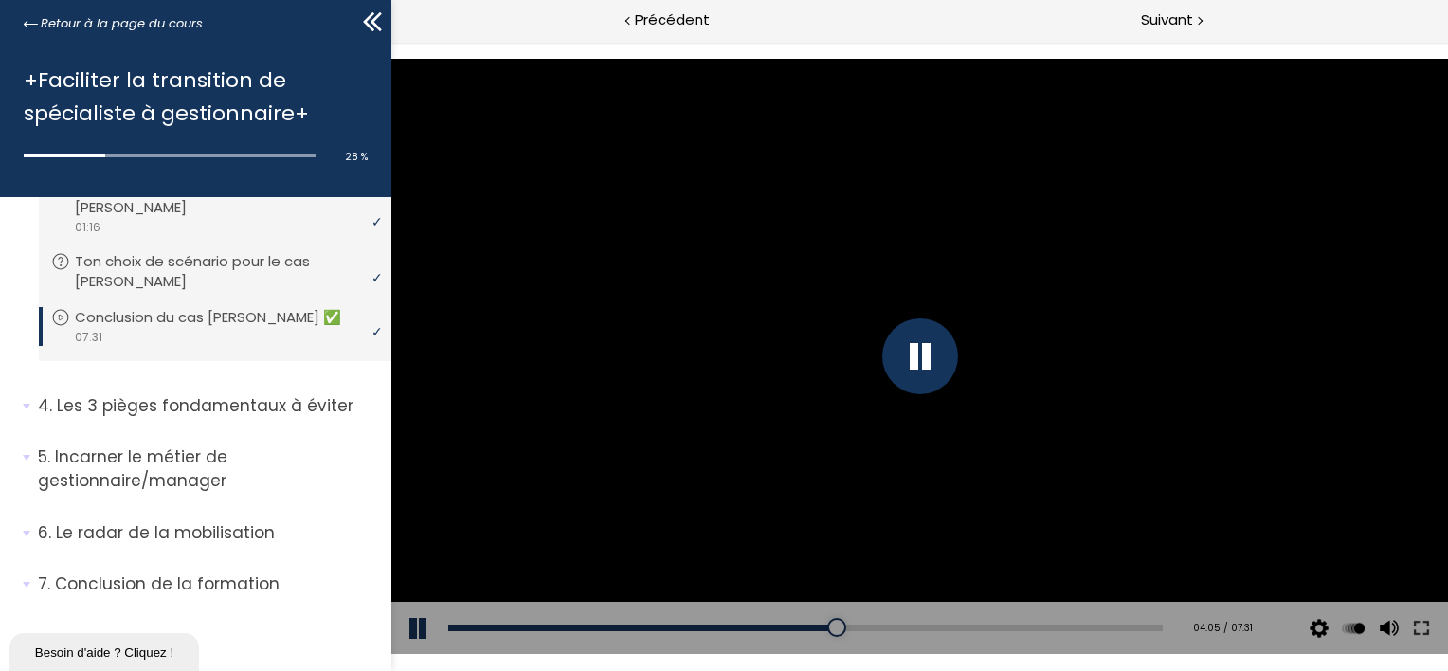
click at [1389, 229] on div at bounding box center [918, 356] width 1057 height 594
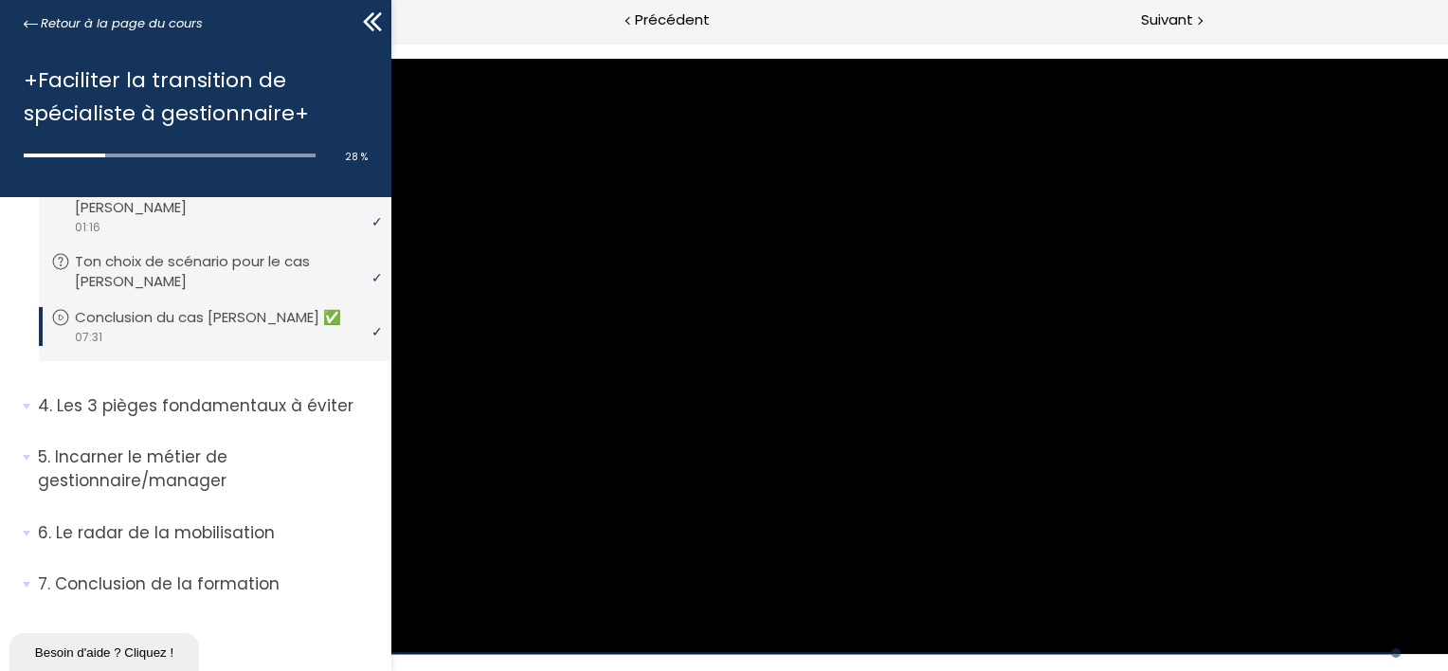
click at [908, 354] on div at bounding box center [918, 356] width 1057 height 594
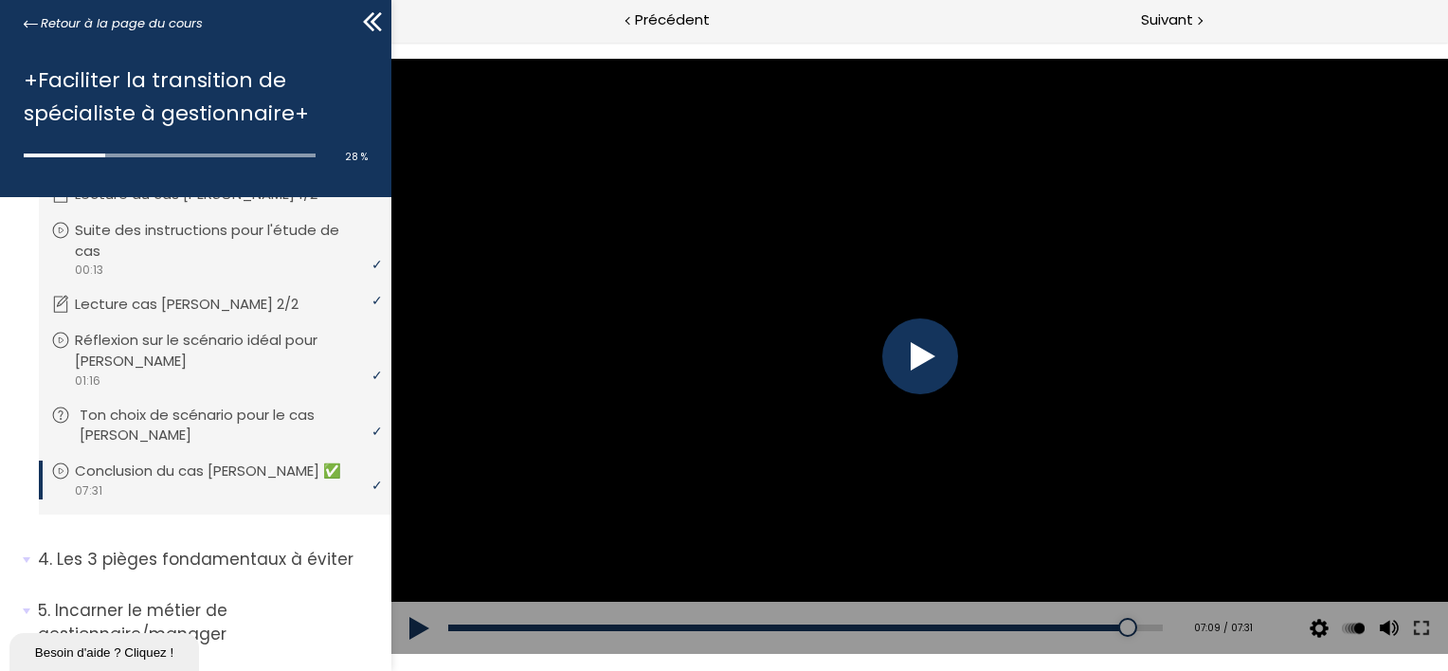
scroll to position [774, 0]
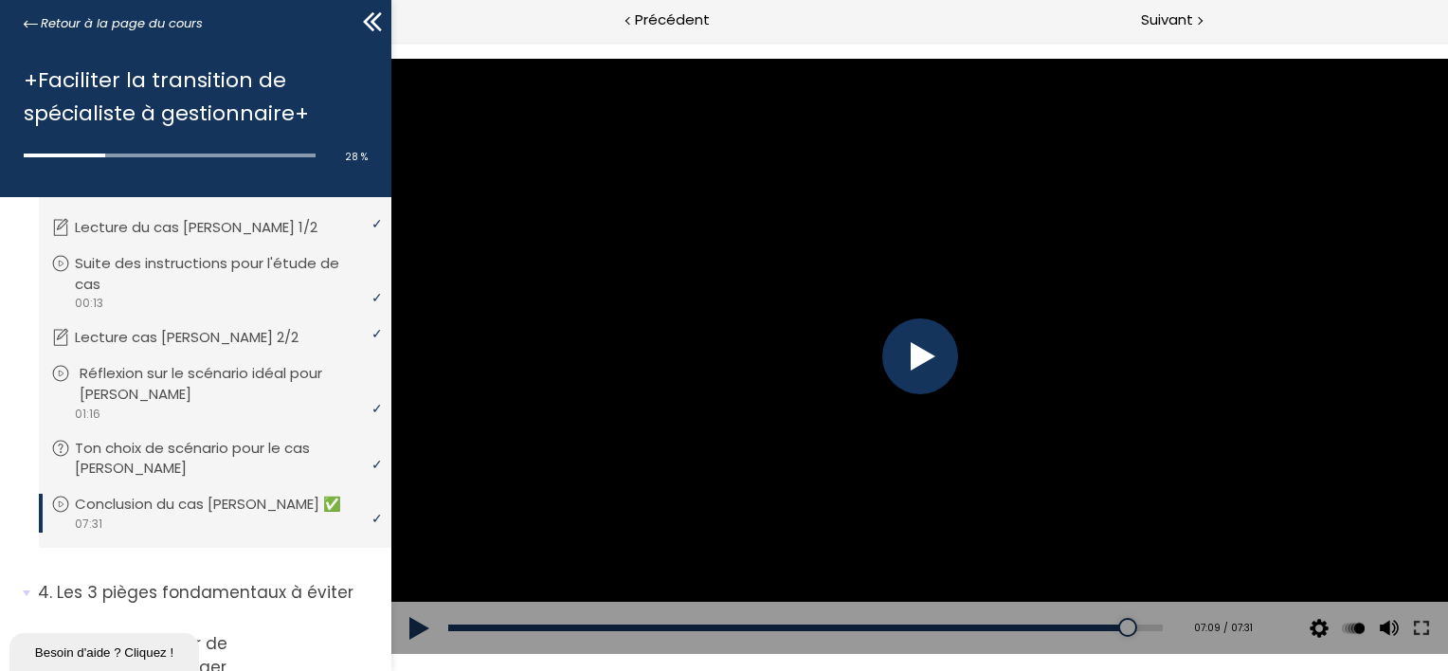
click at [156, 387] on p "Réflexion sur le scénario idéal pour [PERSON_NAME]" at bounding box center [230, 384] width 300 height 42
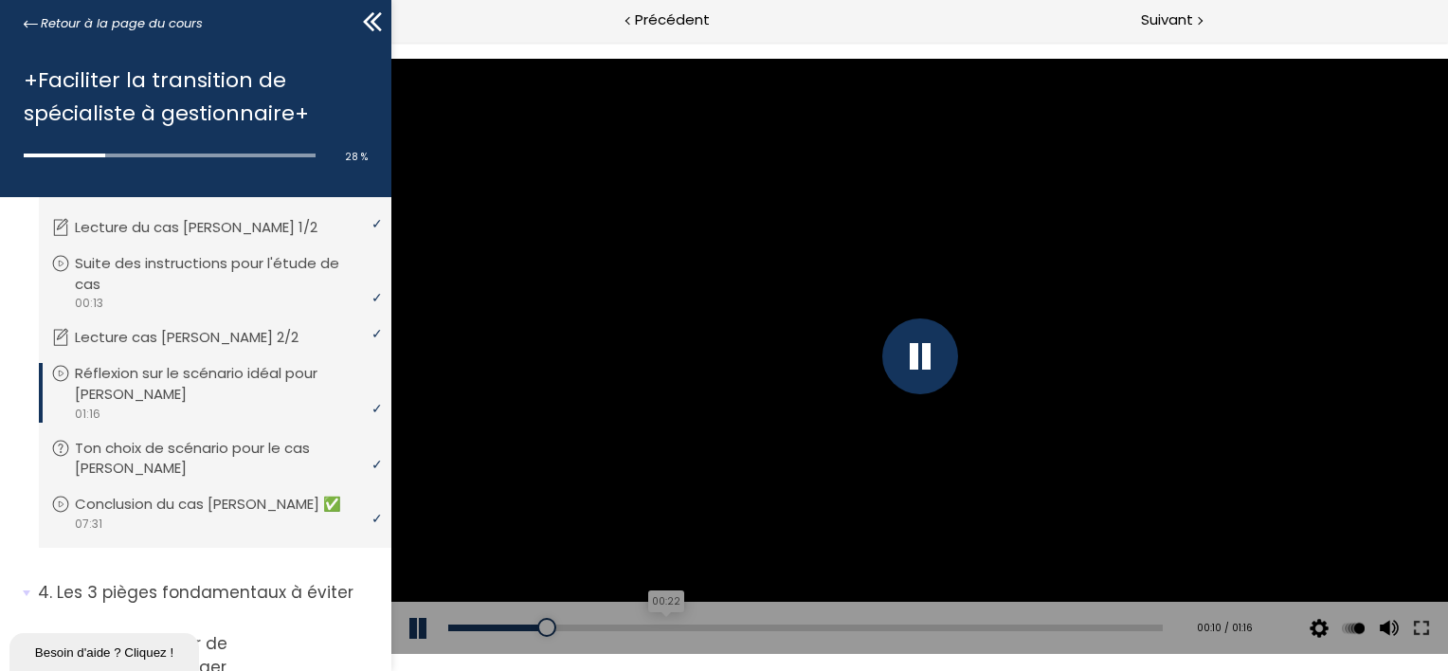
click at [657, 626] on div "00:22" at bounding box center [804, 628] width 715 height 7
click at [742, 627] on div "00:32" at bounding box center [804, 628] width 715 height 7
click at [848, 627] on div "00:43" at bounding box center [804, 628] width 715 height 7
click at [916, 627] on div "00:50" at bounding box center [804, 628] width 715 height 7
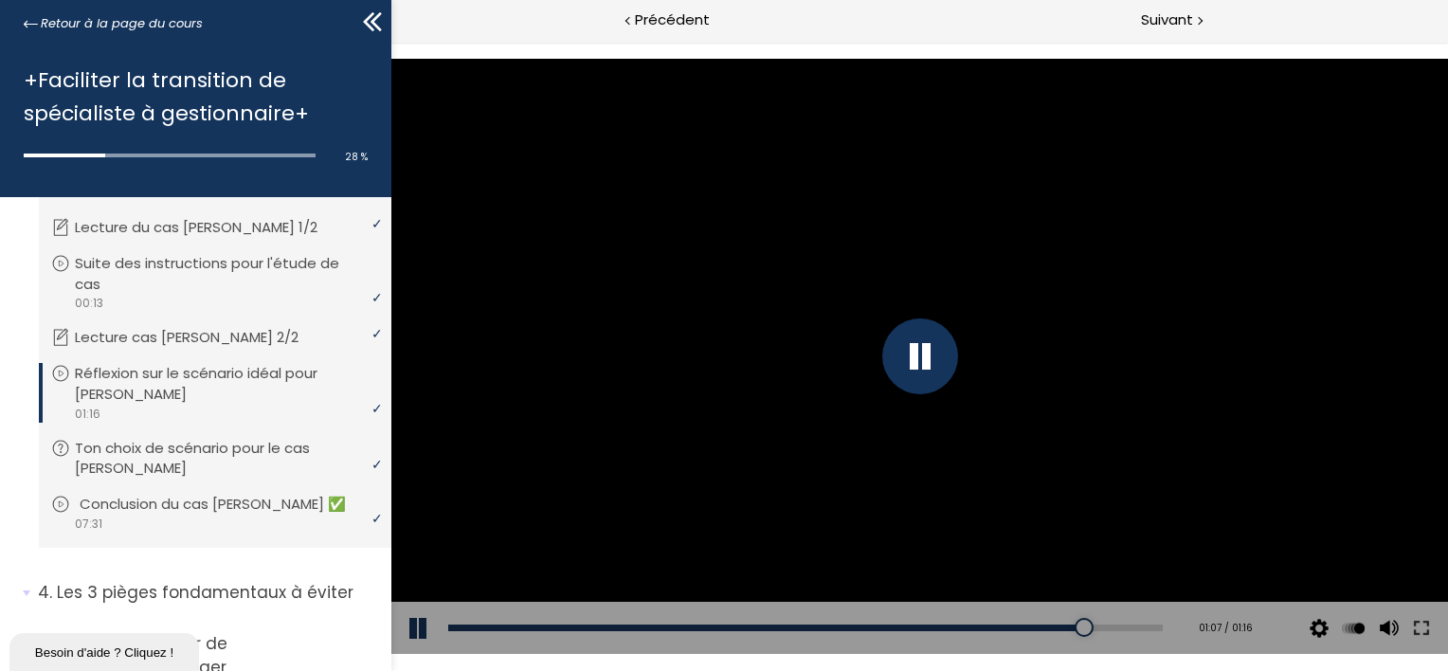
click at [179, 523] on div "video 07:31" at bounding box center [212, 524] width 323 height 18
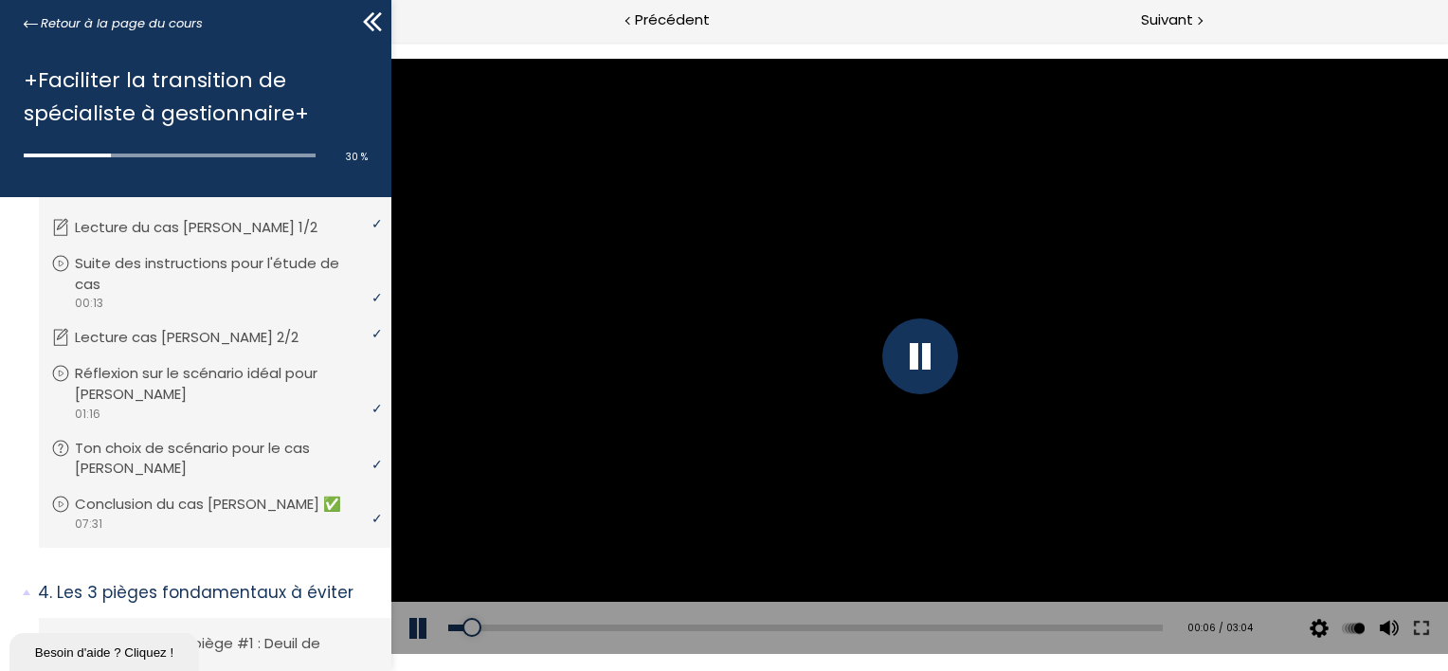
click at [423, 628] on button at bounding box center [418, 628] width 57 height 53
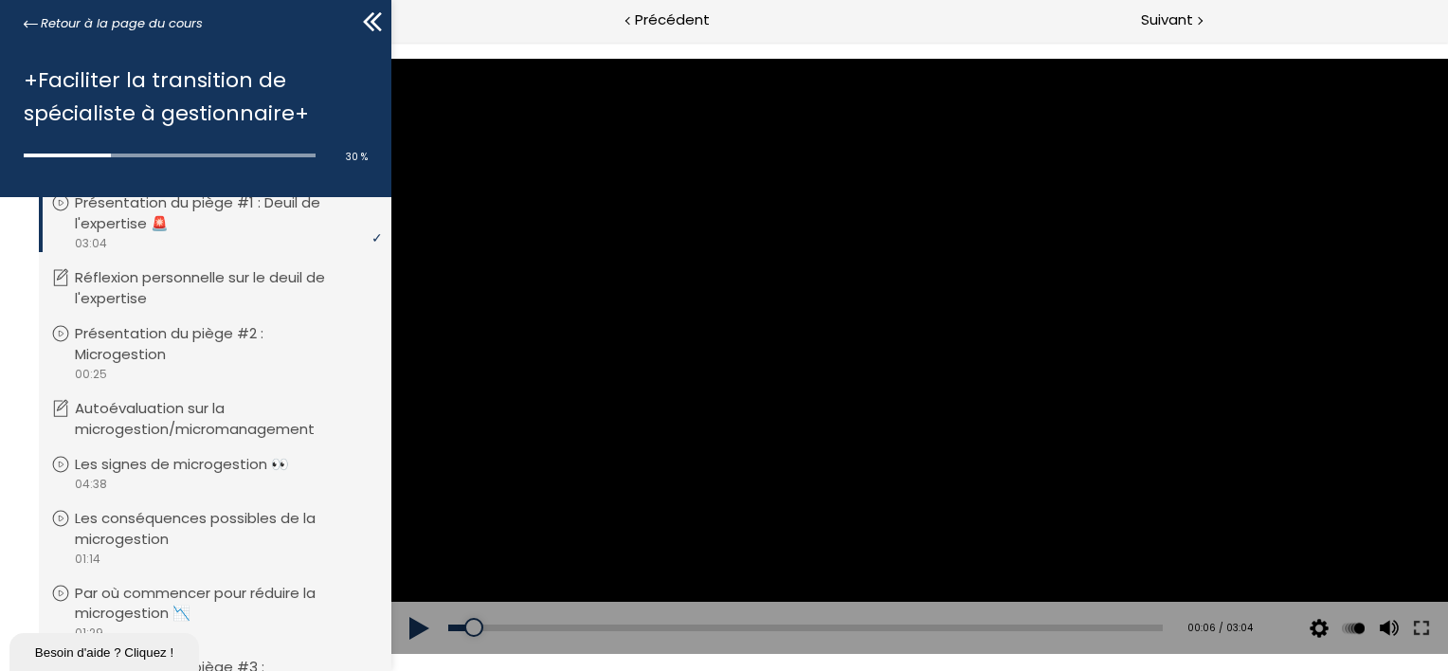
scroll to position [1174, 0]
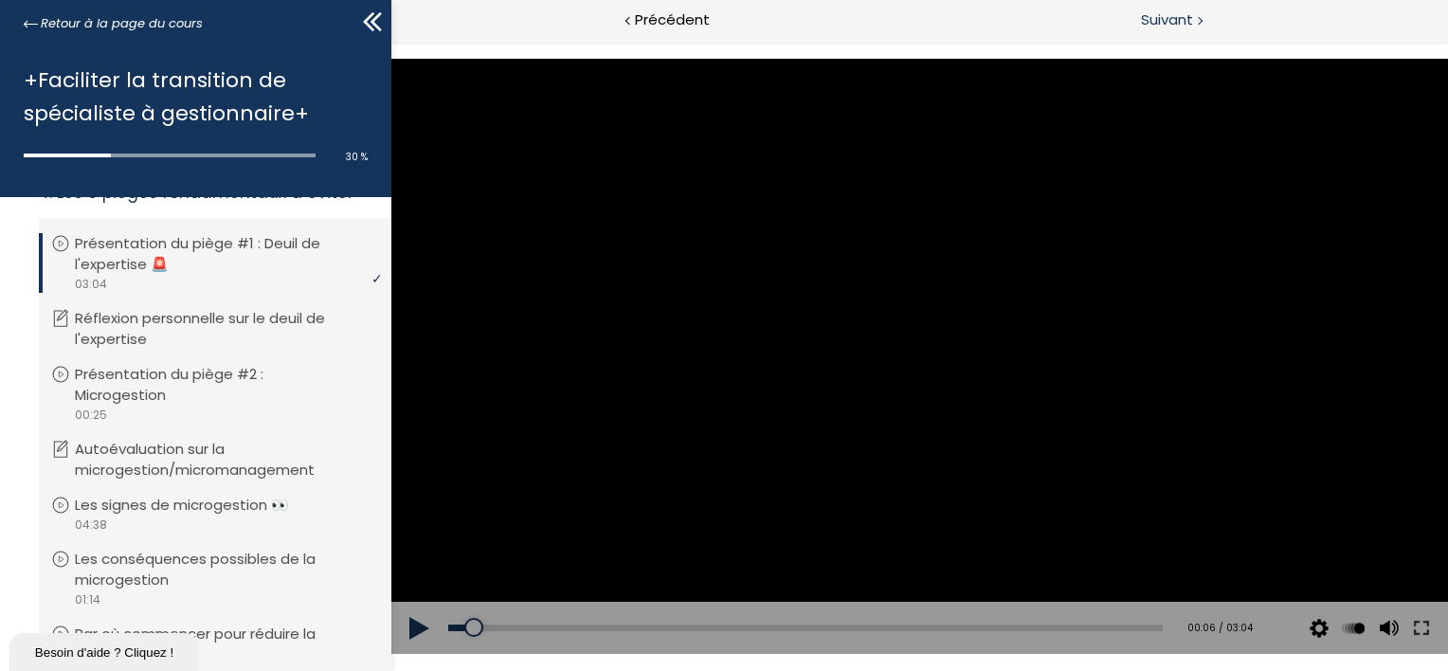
click at [390, 602] on button at bounding box center [418, 628] width 57 height 53
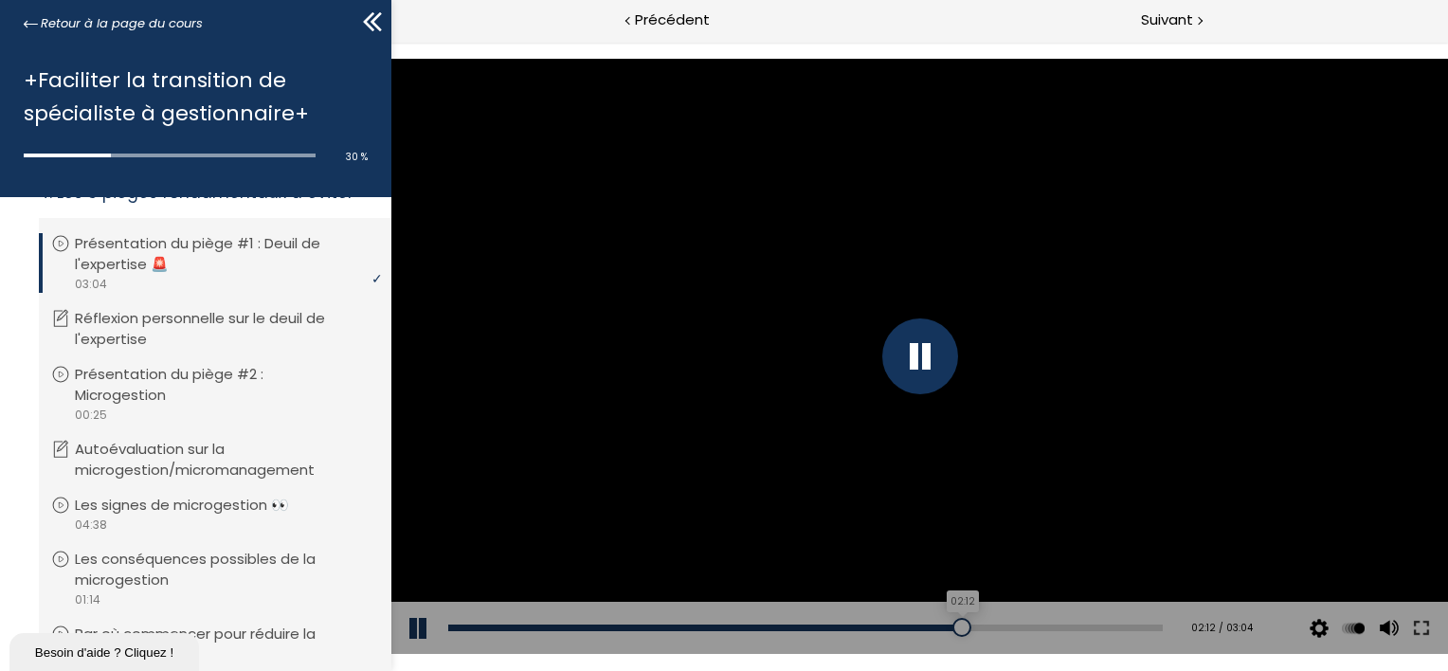
drag, startPoint x: 953, startPoint y: 626, endPoint x: 942, endPoint y: 626, distance: 10.4
click at [952, 626] on div at bounding box center [961, 627] width 19 height 19
drag, startPoint x: 948, startPoint y: 629, endPoint x: 926, endPoint y: 629, distance: 21.8
click at [927, 629] on div at bounding box center [936, 627] width 19 height 19
click at [995, 626] on div "02:24" at bounding box center [804, 628] width 715 height 7
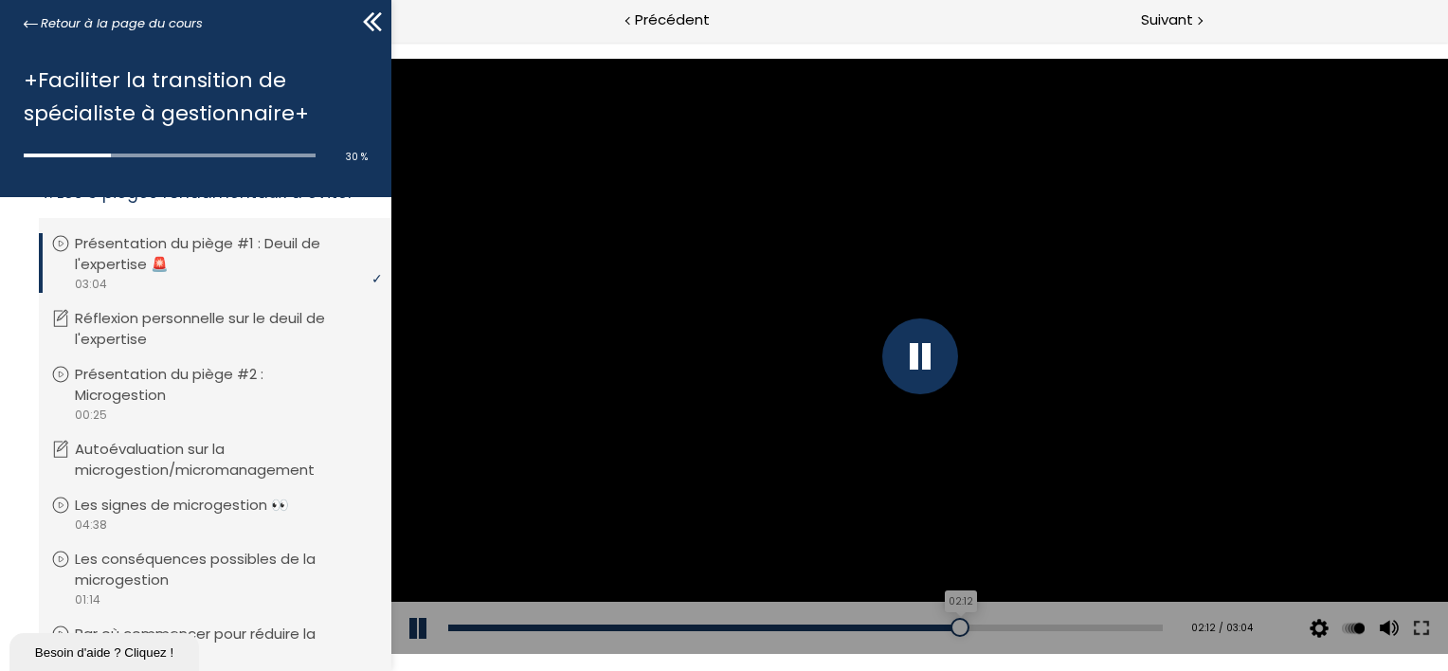
click at [949, 627] on div "02:12" at bounding box center [804, 628] width 715 height 7
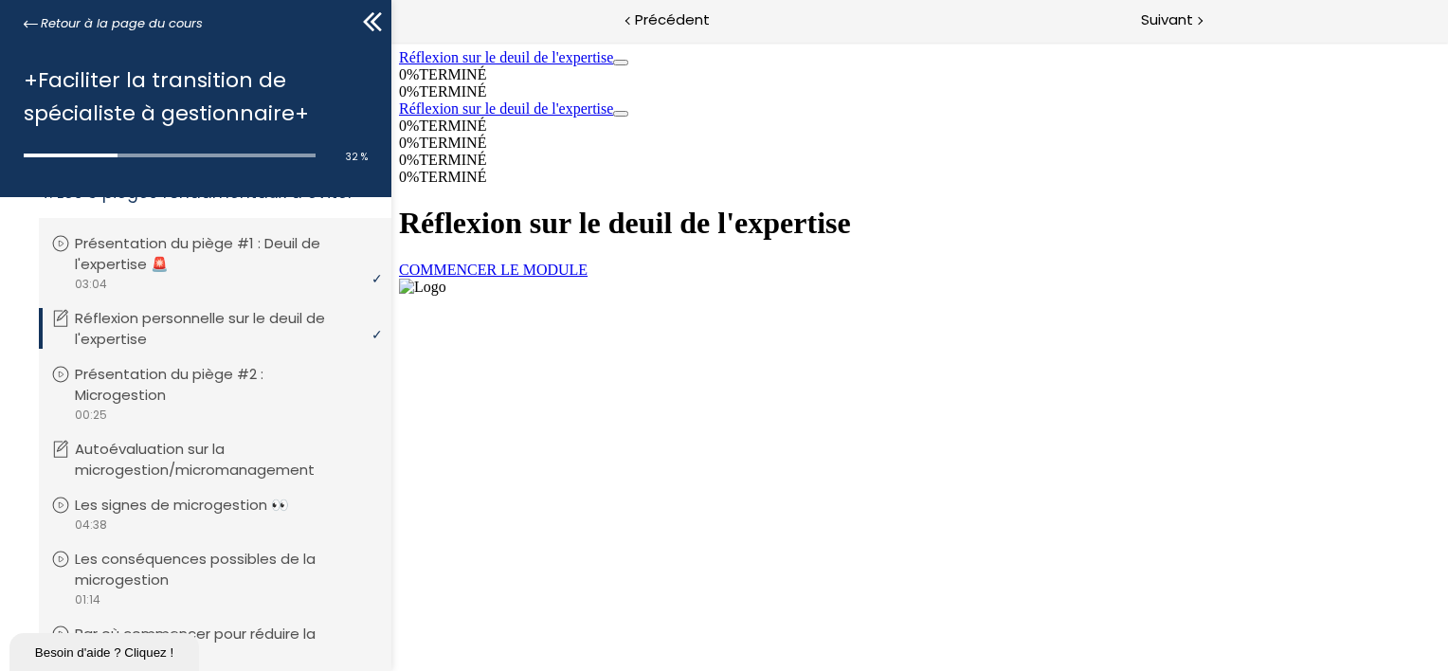
click at [587, 278] on link "COMMENCER LE MODULE" at bounding box center [492, 270] width 189 height 16
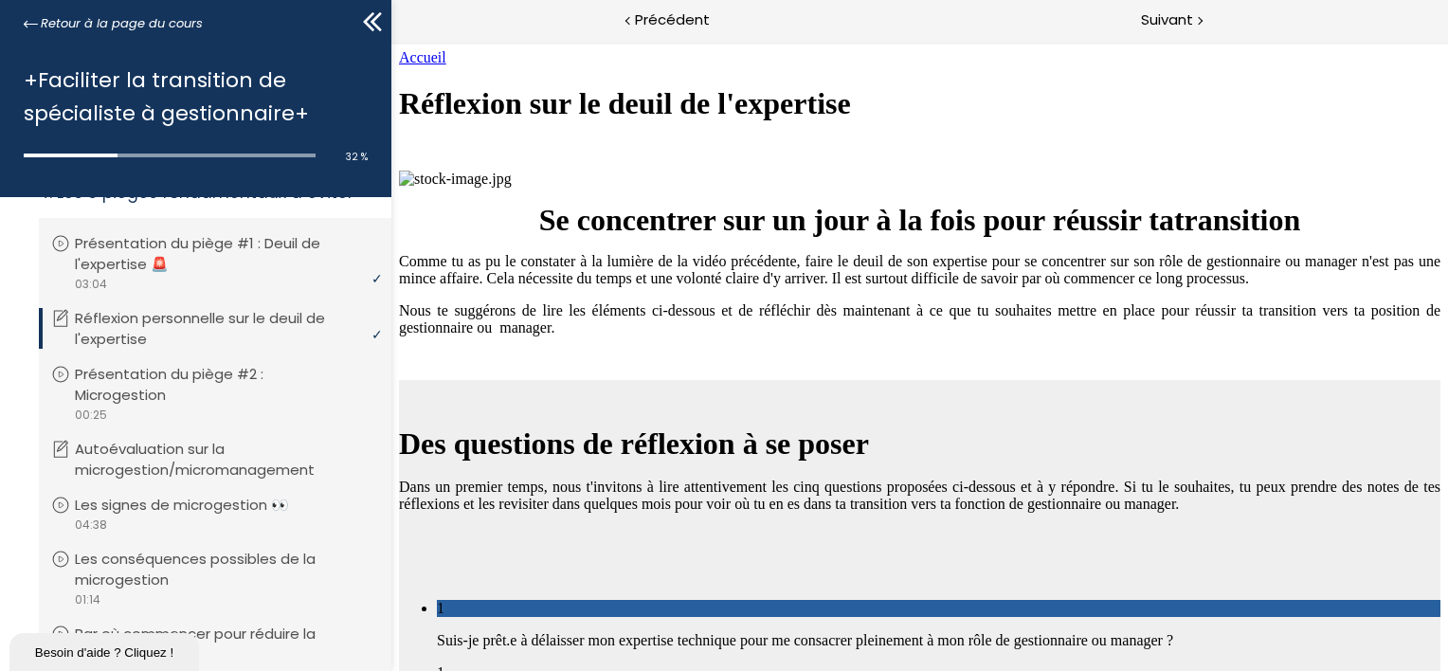
scroll to position [2056, 0]
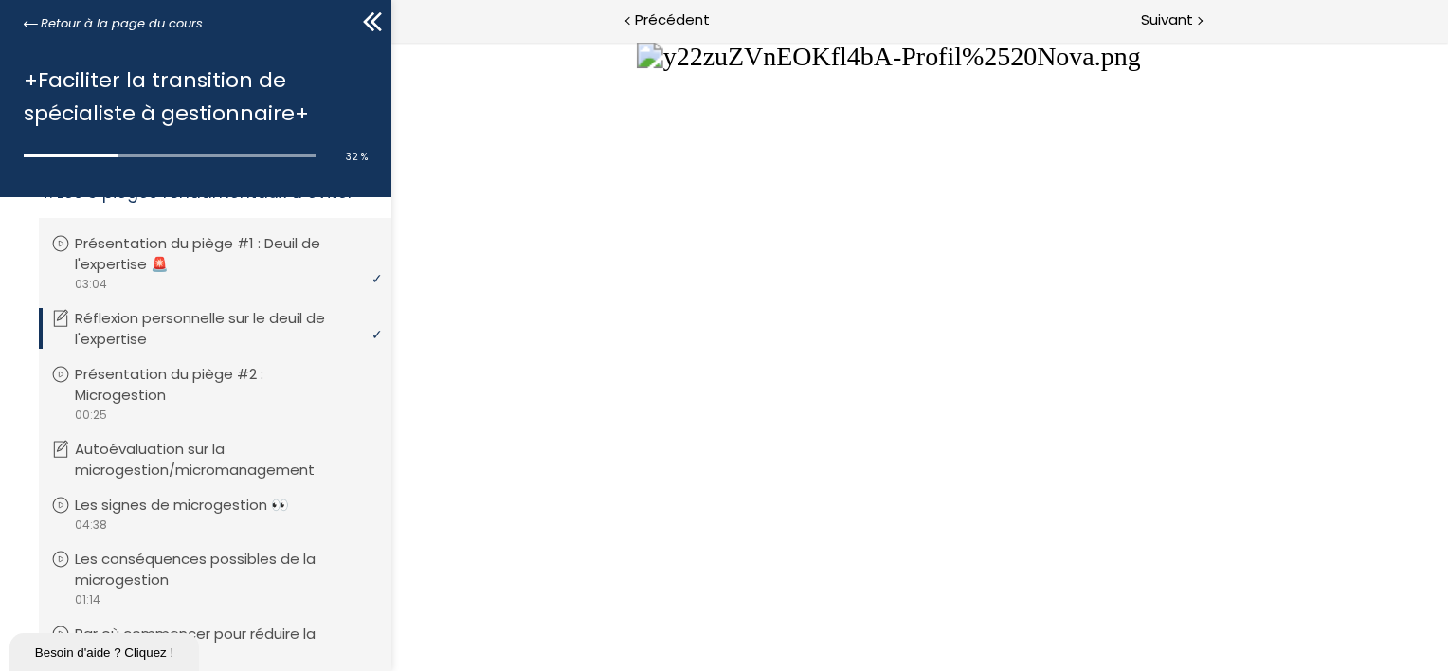
click at [975, 214] on button "Unzoom image" at bounding box center [918, 356] width 1057 height 629
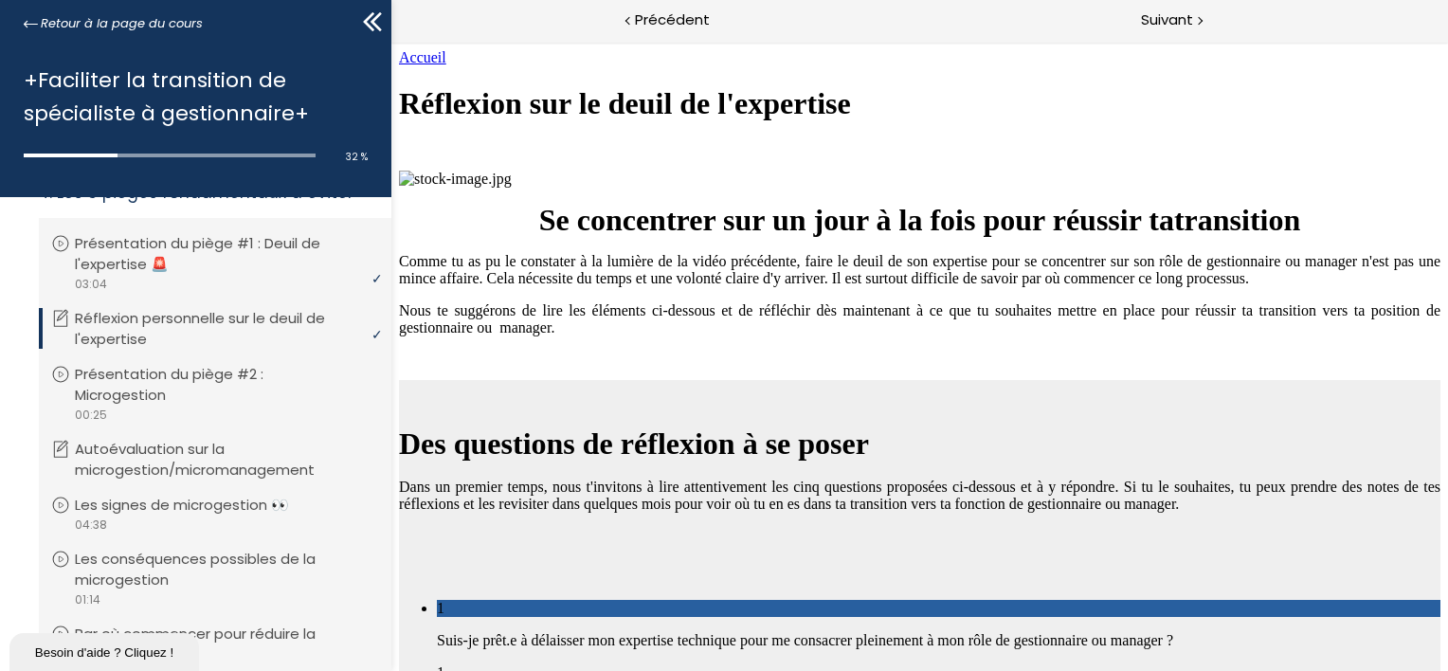
scroll to position [3478, 0]
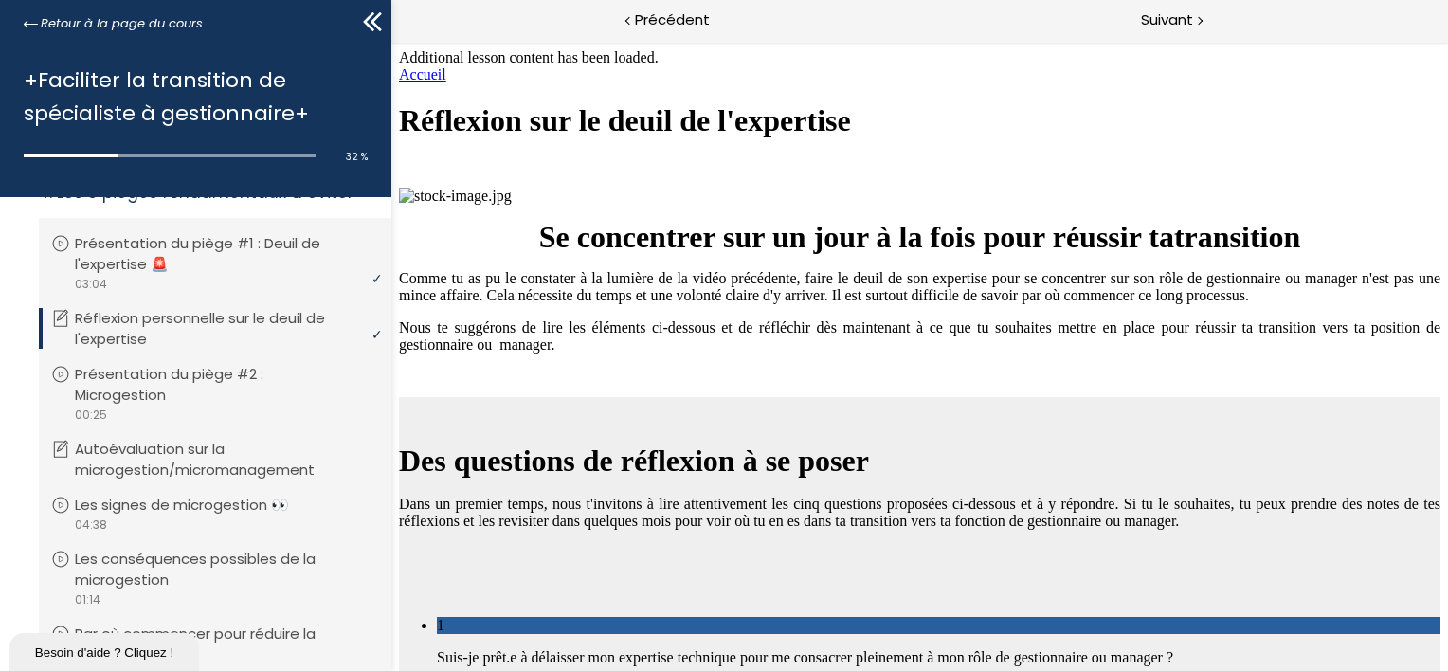
scroll to position [5388, 0]
click at [208, 394] on p "Présentation du piège #2 : Microgestion" at bounding box center [230, 385] width 300 height 42
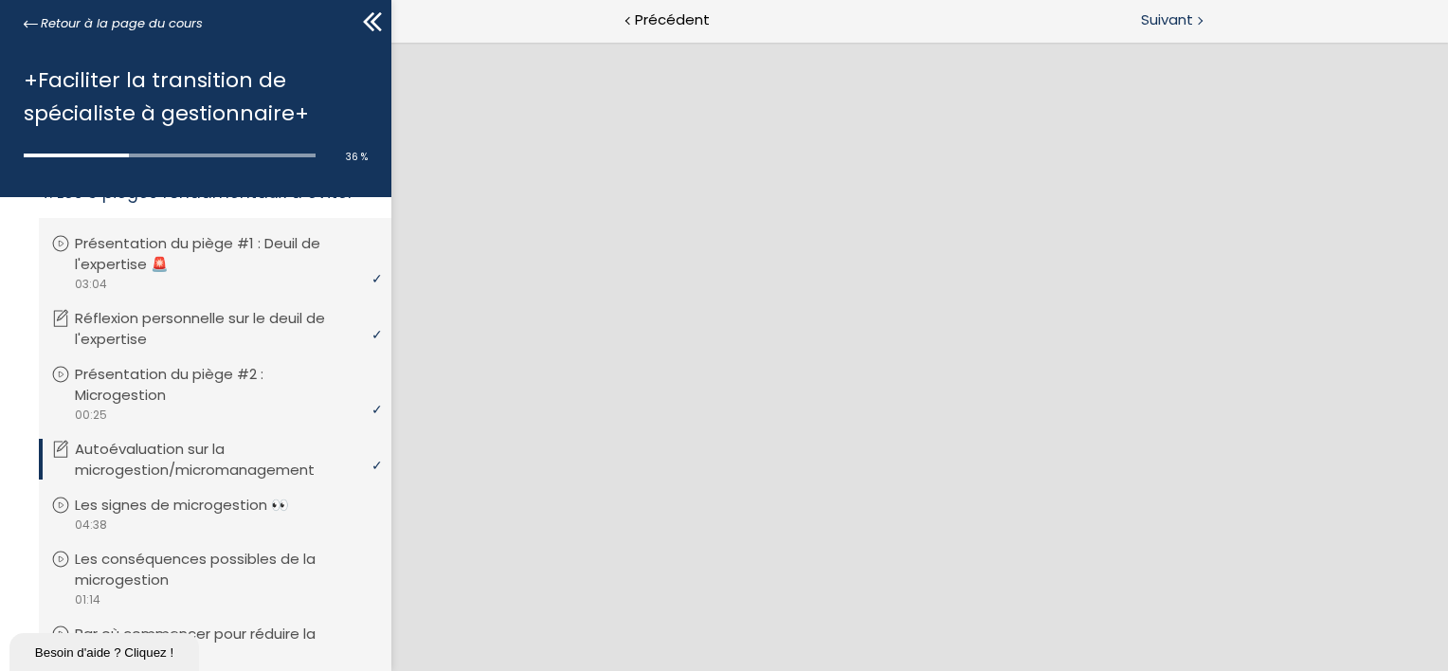
click at [1177, 18] on span "Suivant" at bounding box center [1167, 21] width 52 height 24
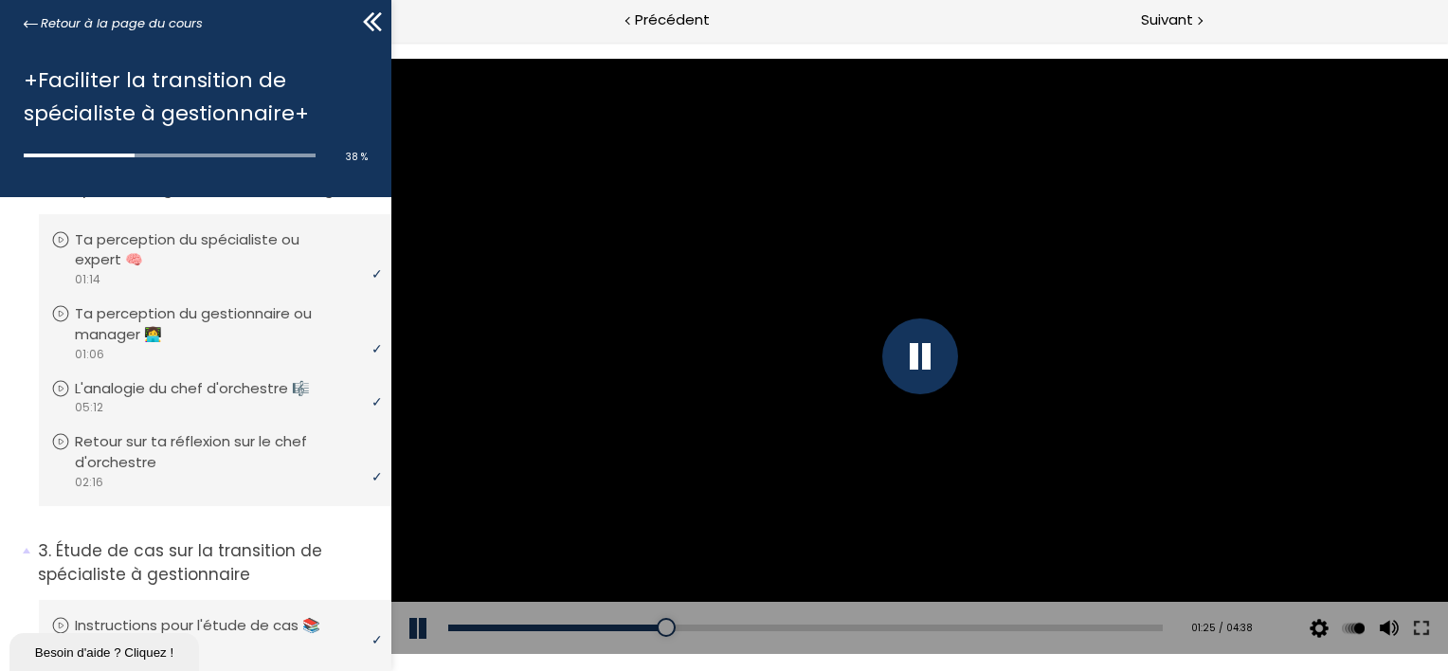
scroll to position [321, 0]
click at [24, 552] on span "3. Étude de cas sur la transition de spécialiste à gestionnaire" at bounding box center [208, 570] width 368 height 61
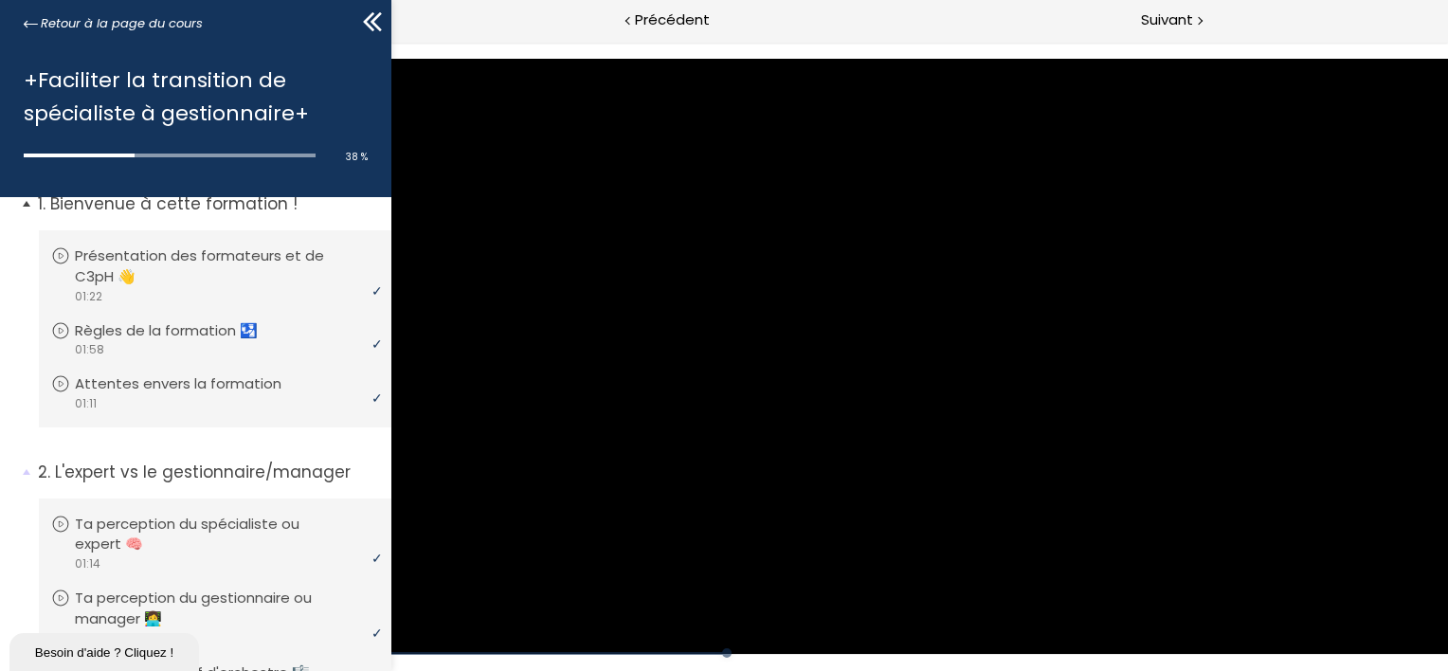
scroll to position [37, 0]
click at [27, 473] on span "2. L'expert vs le gestionnaire/manager" at bounding box center [208, 481] width 368 height 38
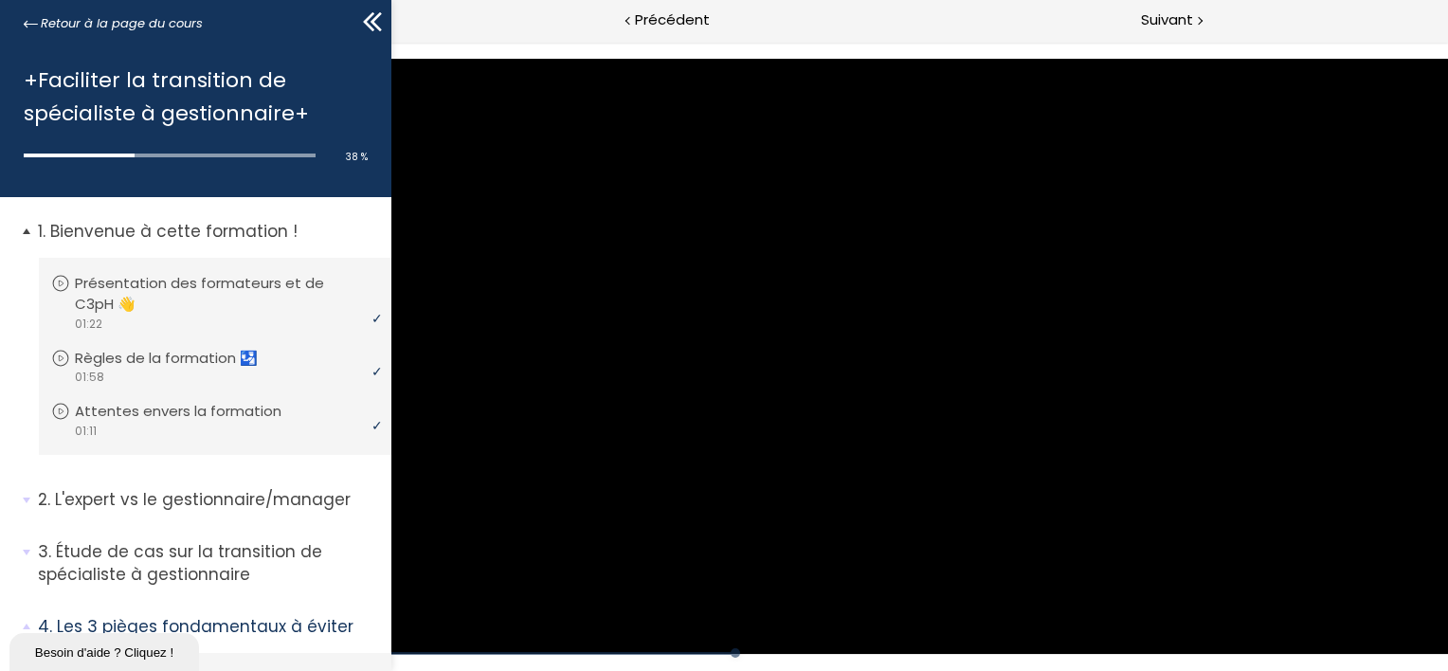
scroll to position [0, 0]
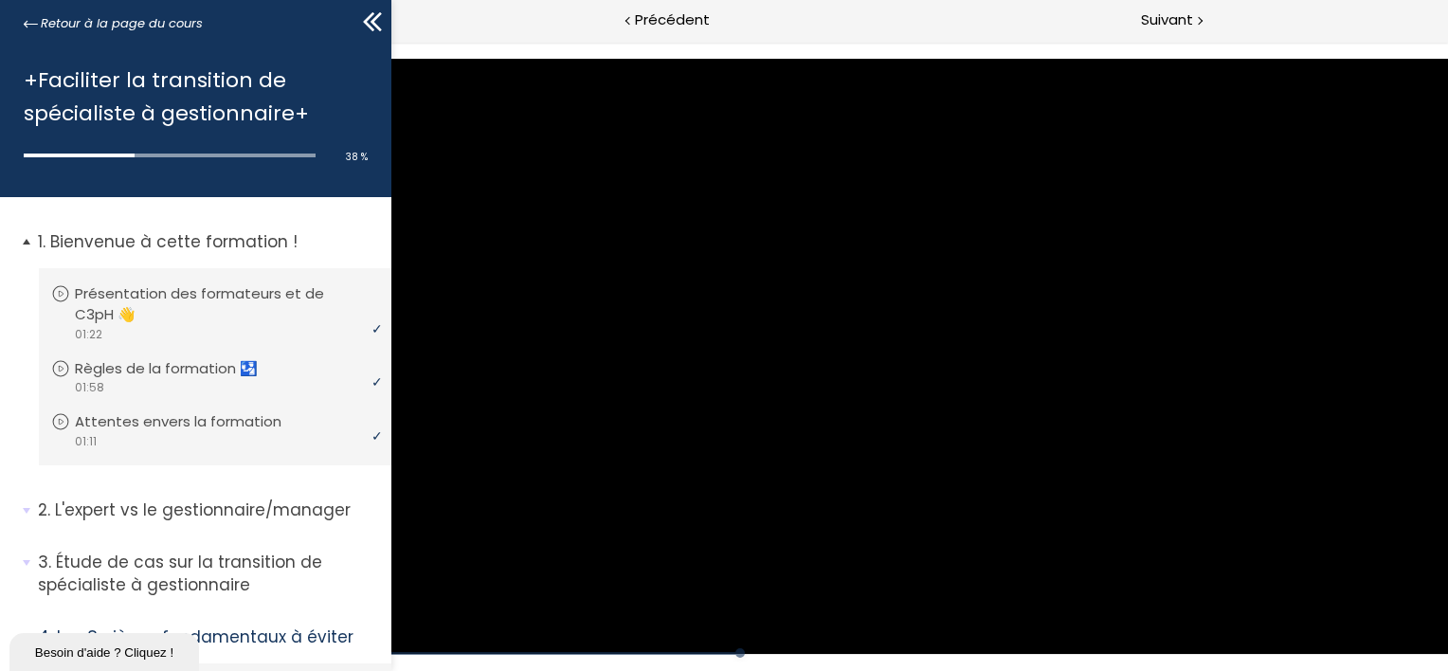
click at [24, 240] on span "1. Bienvenue à cette formation !" at bounding box center [208, 249] width 368 height 38
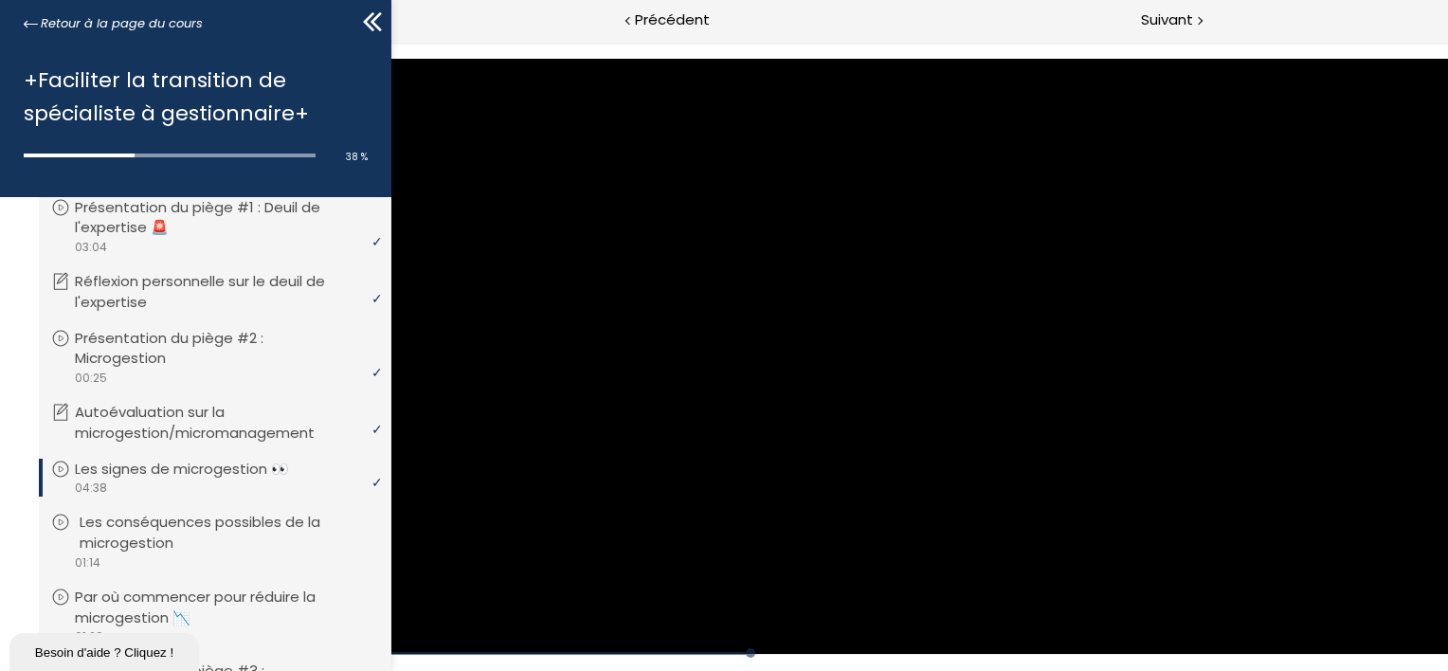
scroll to position [379, 0]
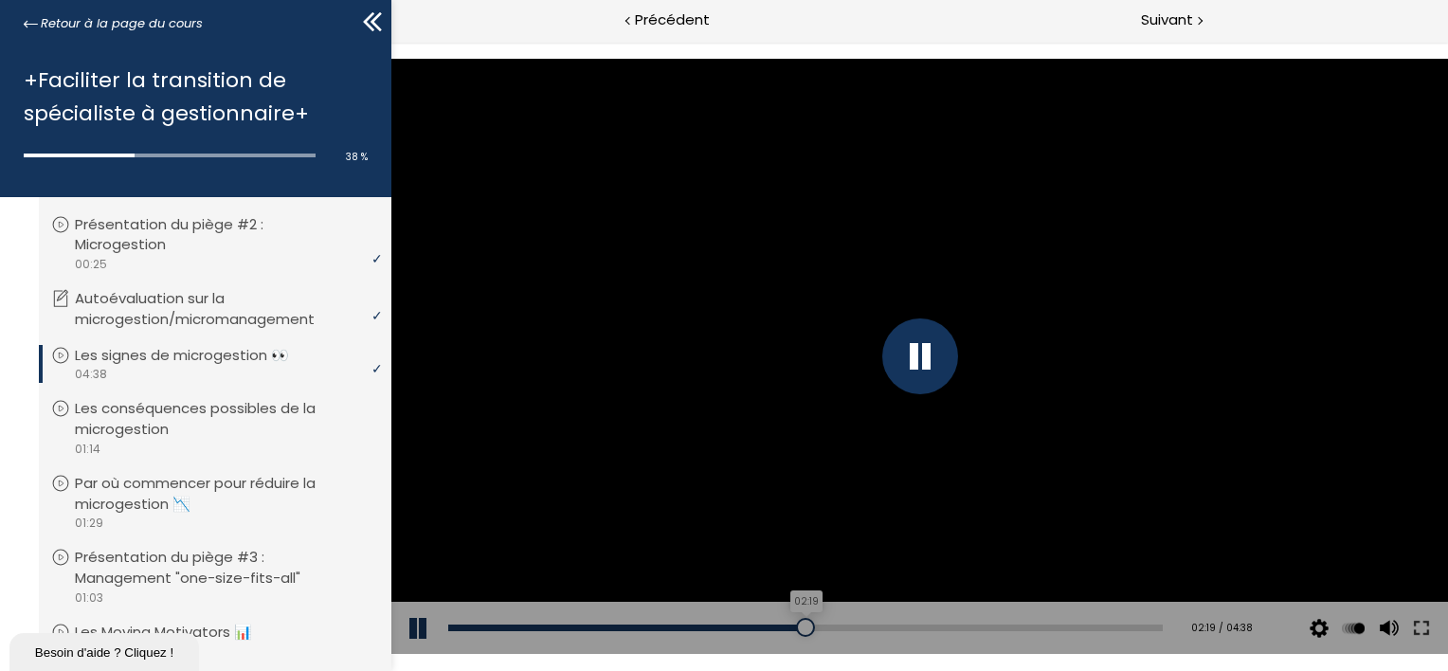
click at [797, 626] on div "02:19" at bounding box center [804, 628] width 715 height 7
click at [1011, 493] on div at bounding box center [918, 356] width 1057 height 594
click at [992, 461] on div at bounding box center [918, 356] width 1057 height 594
click at [852, 633] on div "Add chapter 02:52" at bounding box center [804, 628] width 715 height 53
click at [858, 626] on div "02:43" at bounding box center [804, 628] width 715 height 7
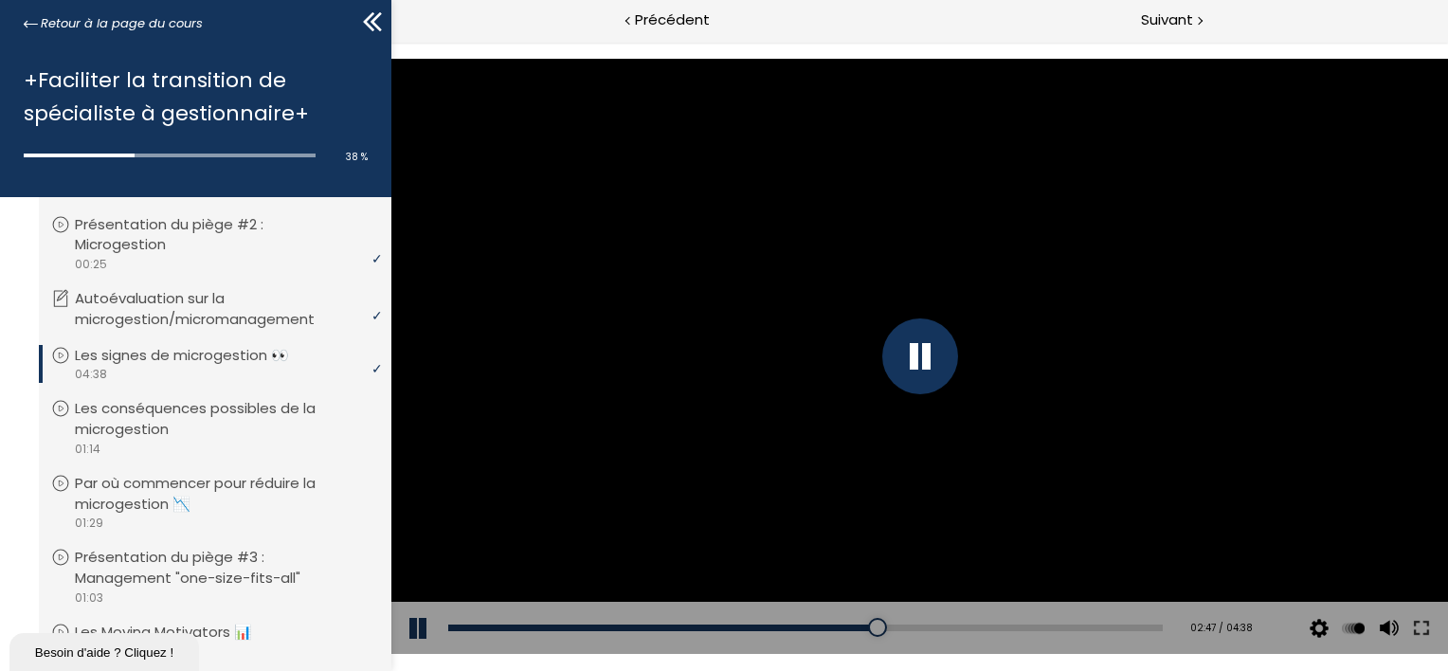
click at [824, 620] on div "Add chapter 02:29" at bounding box center [804, 628] width 715 height 53
click at [824, 625] on div "02:29" at bounding box center [804, 628] width 715 height 7
click at [886, 629] on div "02:55" at bounding box center [804, 628] width 715 height 7
click at [826, 622] on div "Add chapter 00:49" at bounding box center [804, 628] width 715 height 53
click at [826, 626] on div "00:48" at bounding box center [804, 628] width 715 height 7
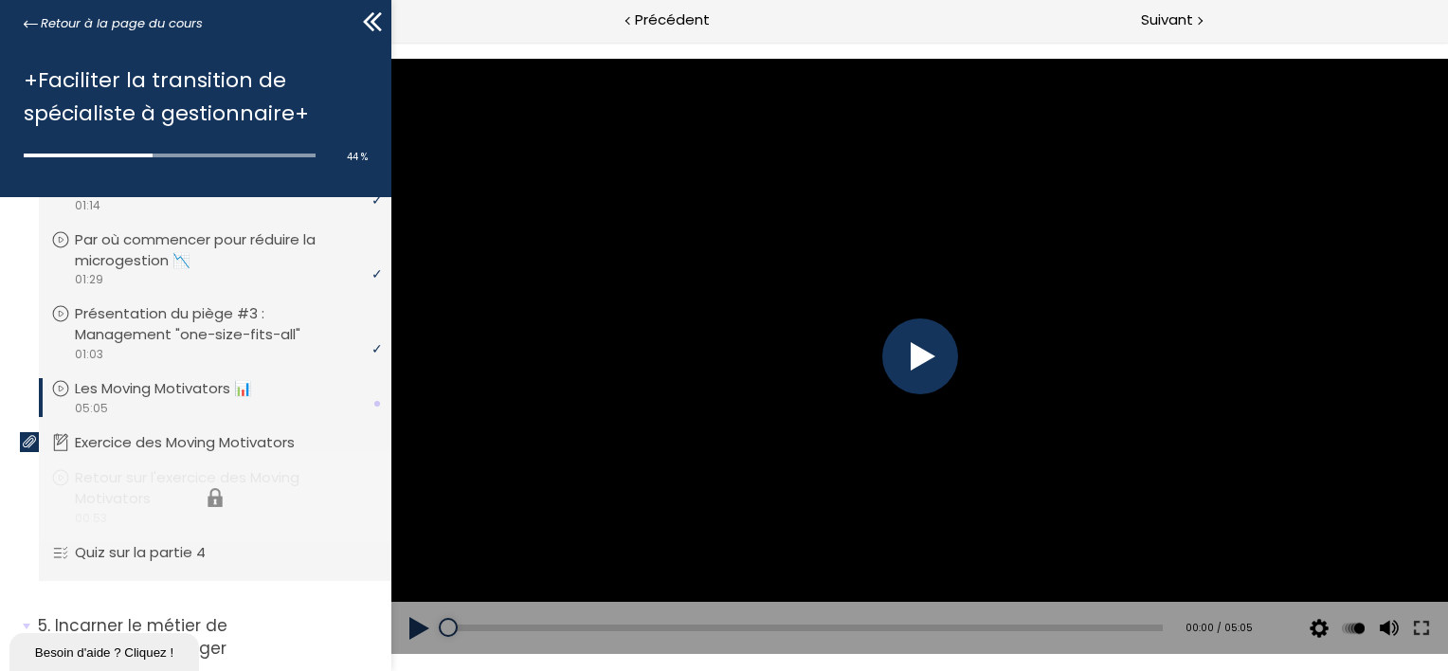
scroll to position [663, 0]
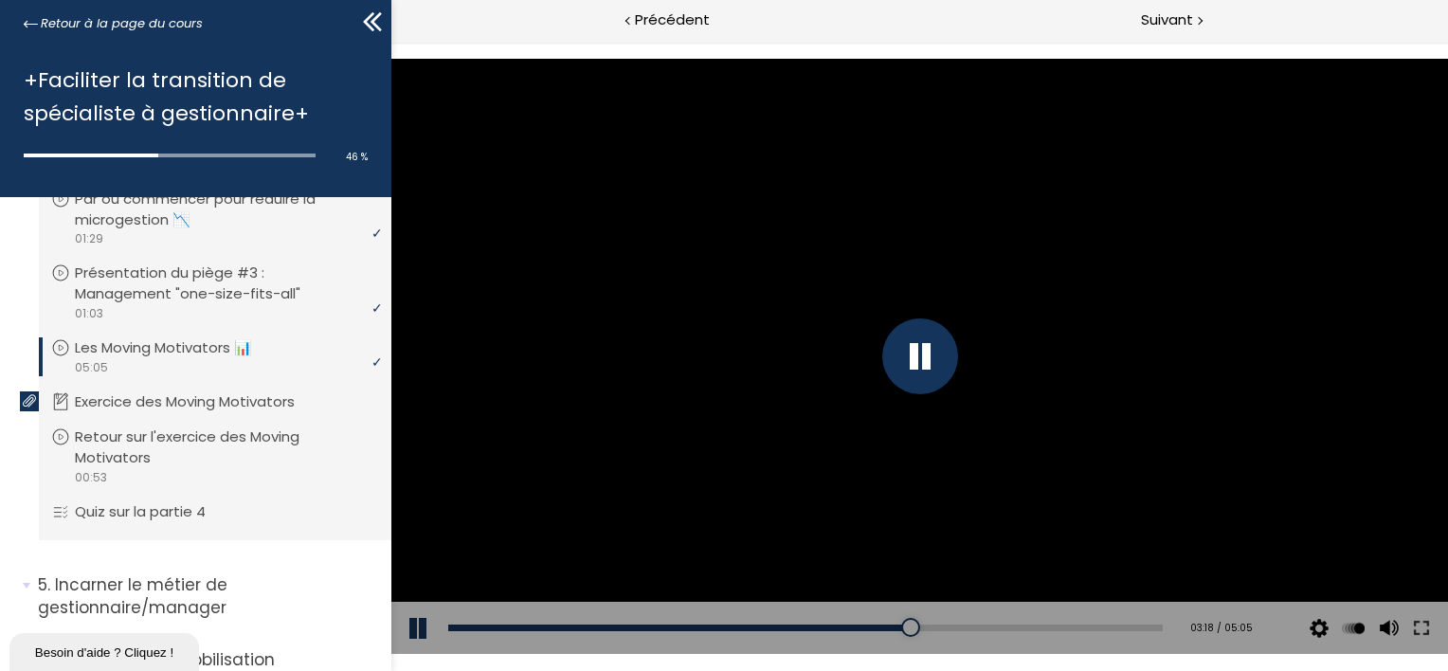
click at [900, 349] on div at bounding box center [919, 356] width 76 height 76
